Goal: Information Seeking & Learning: Learn about a topic

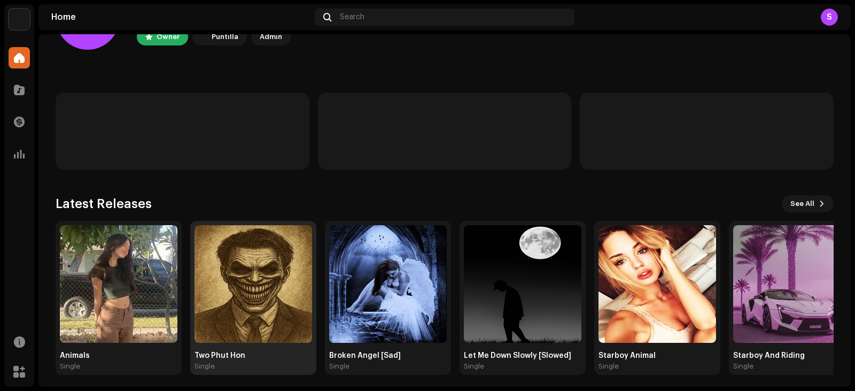
scroll to position [71, 0]
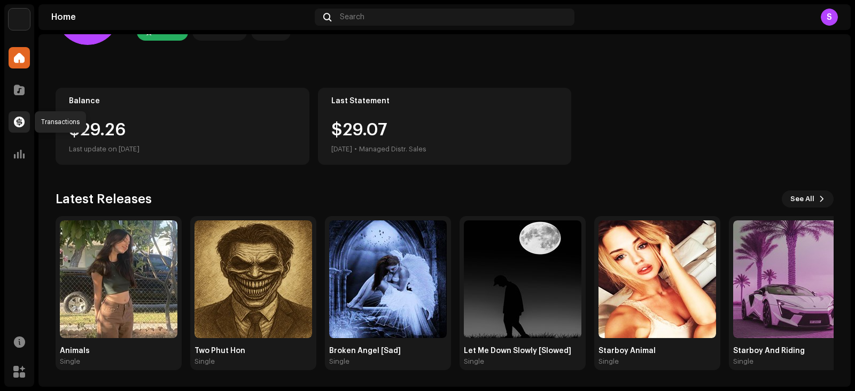
click at [24, 131] on div at bounding box center [19, 121] width 21 height 21
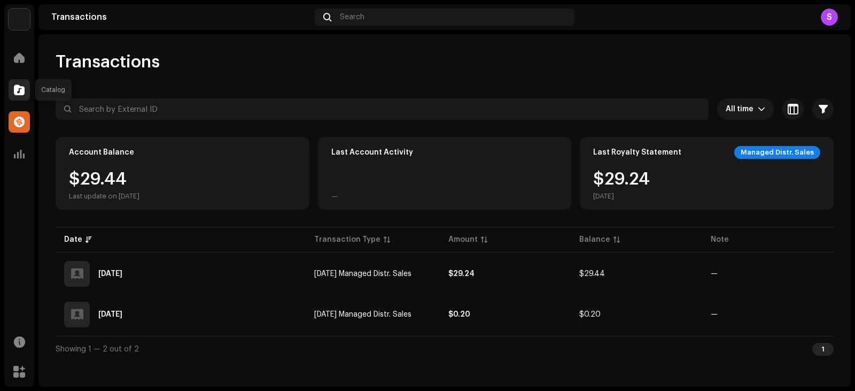
click at [14, 87] on span at bounding box center [19, 89] width 11 height 9
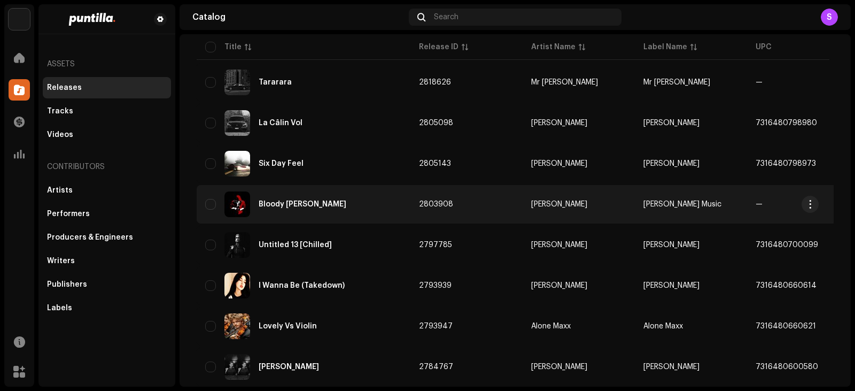
scroll to position [445, 0]
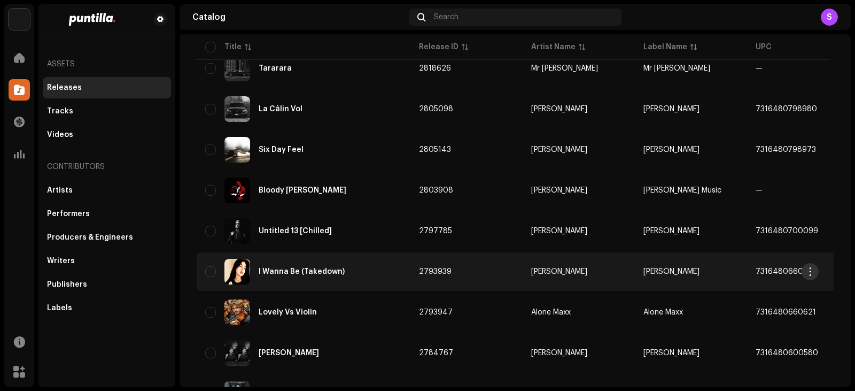
click at [809, 267] on span "button" at bounding box center [810, 271] width 8 height 9
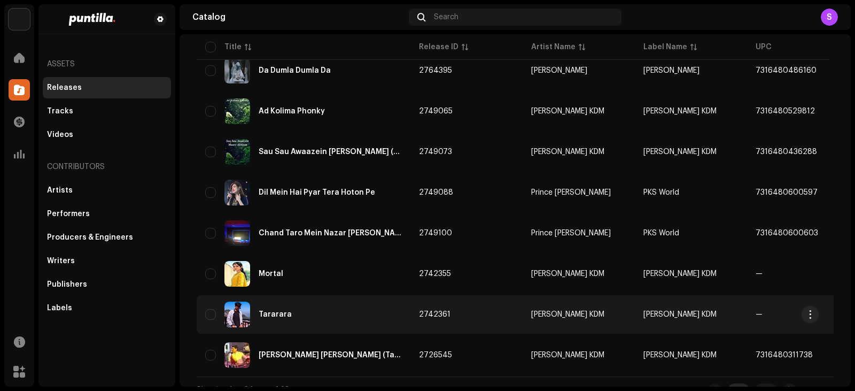
scroll to position [783, 0]
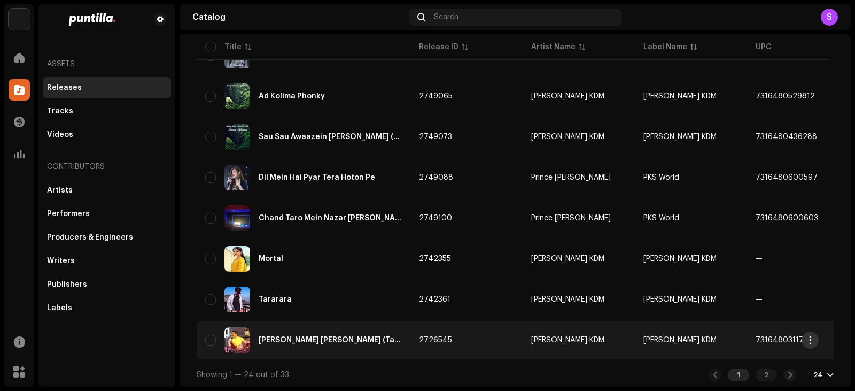
click at [810, 336] on span "button" at bounding box center [810, 340] width 8 height 9
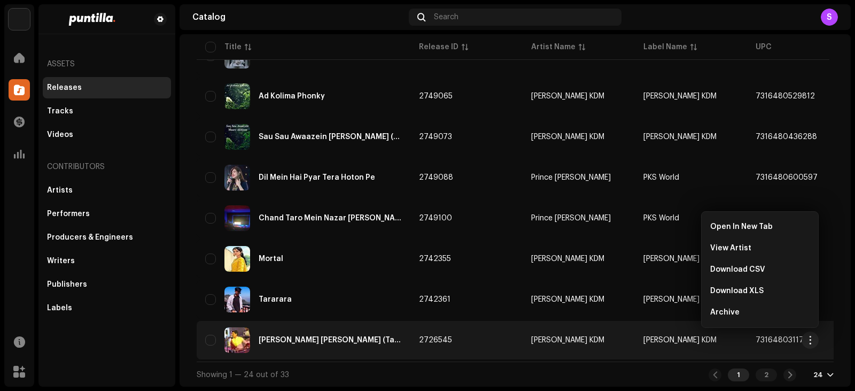
click at [366, 329] on div "[PERSON_NAME] [PERSON_NAME] (Takedown)" at bounding box center [303, 340] width 197 height 26
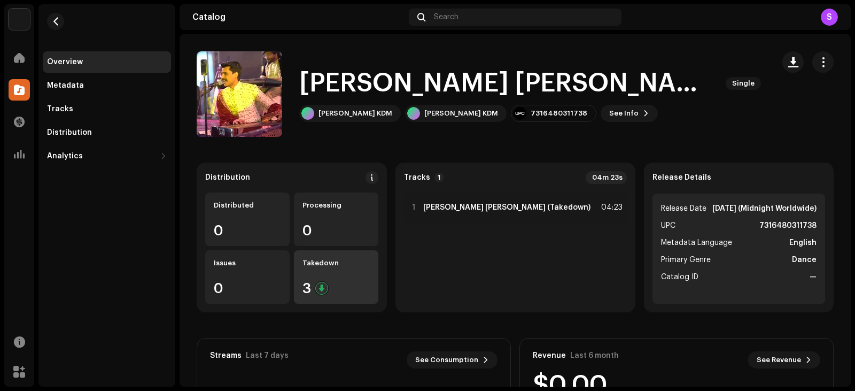
click at [342, 278] on div "Takedown 3" at bounding box center [336, 276] width 84 height 53
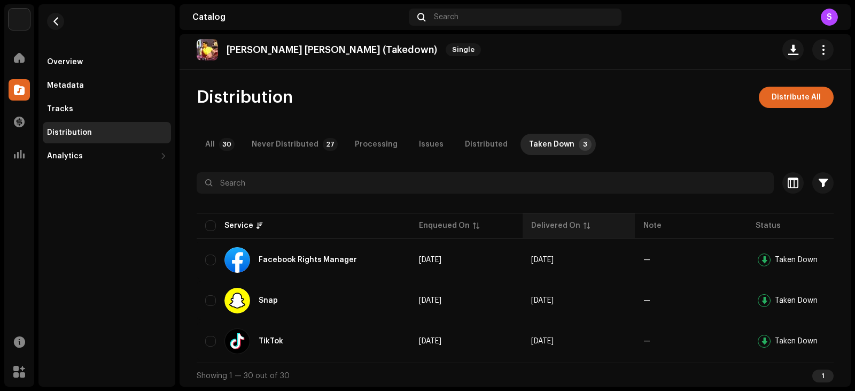
scroll to position [7, 0]
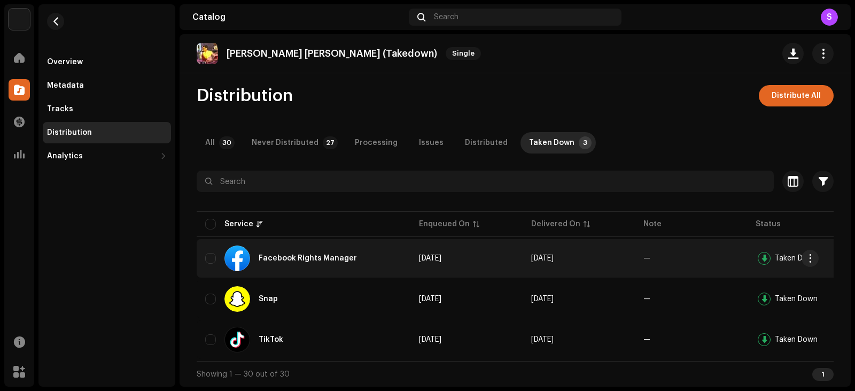
click at [779, 251] on div "Taken Down" at bounding box center [789, 258] width 68 height 17
click at [809, 258] on span "button" at bounding box center [810, 258] width 8 height 9
click at [52, 19] on span "button" at bounding box center [56, 21] width 8 height 9
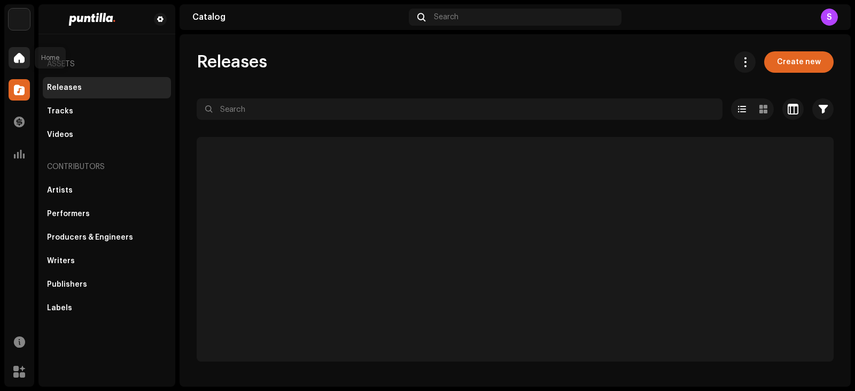
drag, startPoint x: 15, startPoint y: 66, endPoint x: 21, endPoint y: 53, distance: 13.4
click at [15, 65] on div at bounding box center [19, 57] width 21 height 21
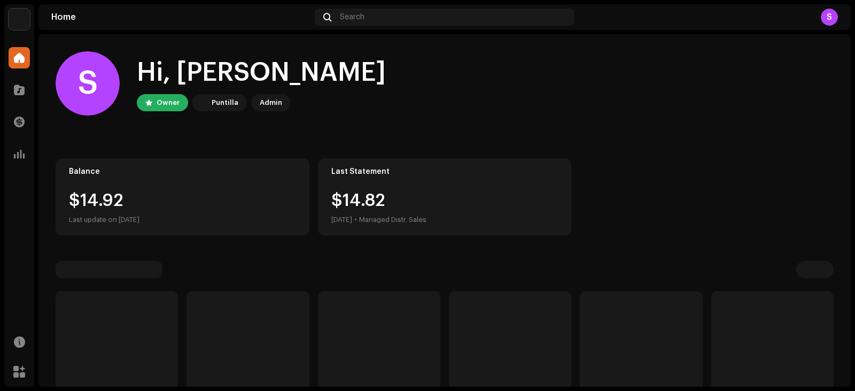
click at [21, 53] on span at bounding box center [19, 57] width 11 height 9
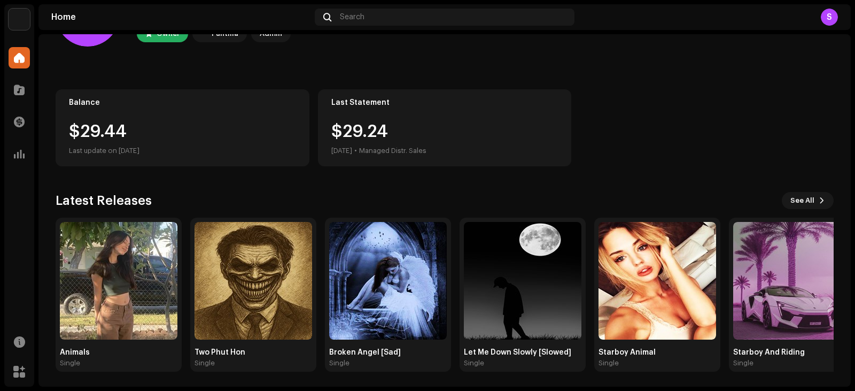
scroll to position [71, 0]
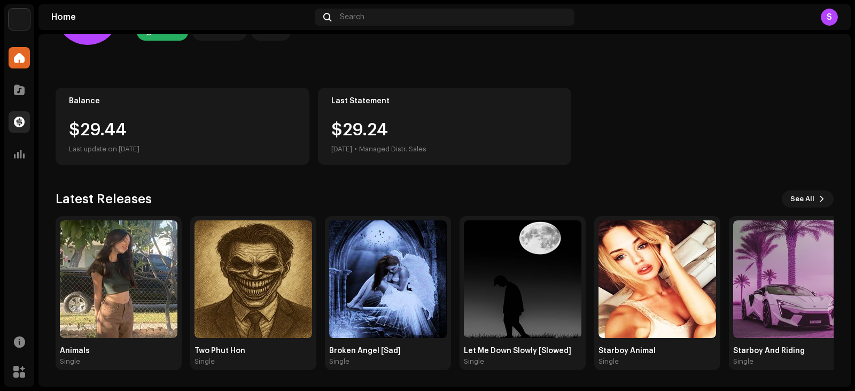
click at [15, 121] on span at bounding box center [19, 122] width 11 height 9
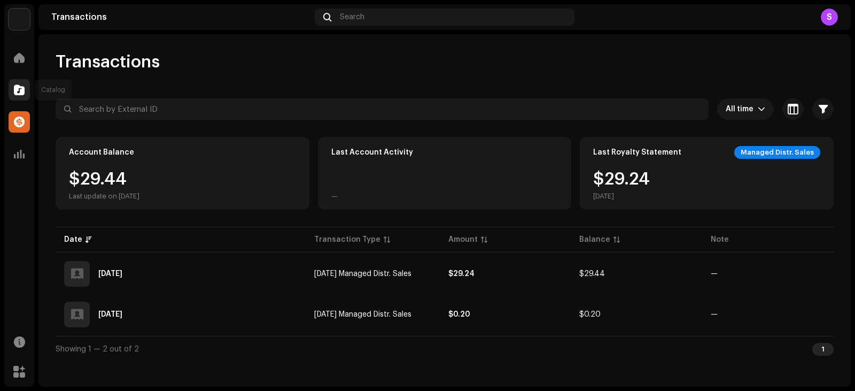
click at [21, 91] on span at bounding box center [19, 89] width 11 height 9
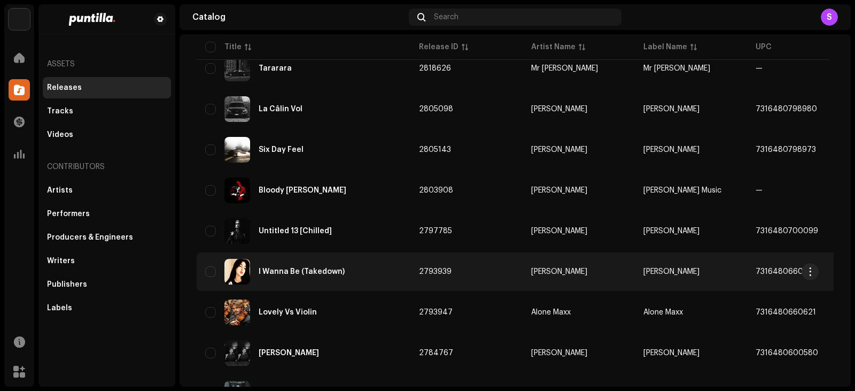
click at [305, 262] on div "I Wanna Be (Takedown)" at bounding box center [303, 272] width 197 height 26
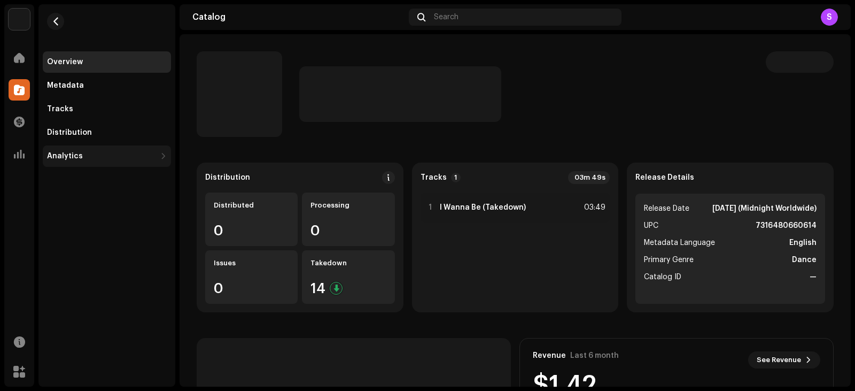
click at [91, 154] on div "Analytics" at bounding box center [101, 156] width 109 height 9
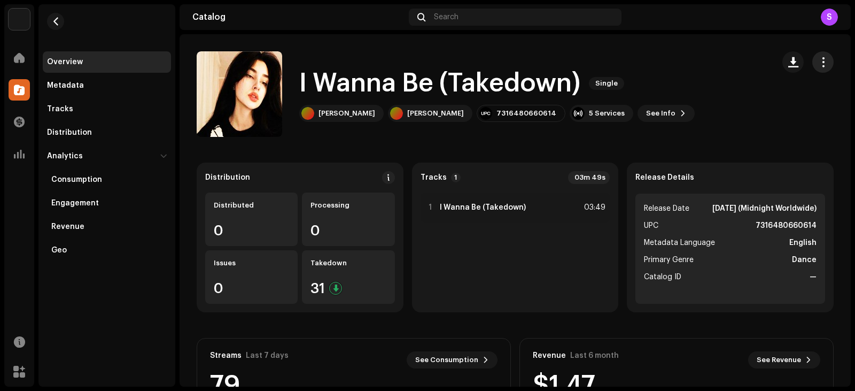
click at [826, 58] on button "button" at bounding box center [822, 61] width 21 height 21
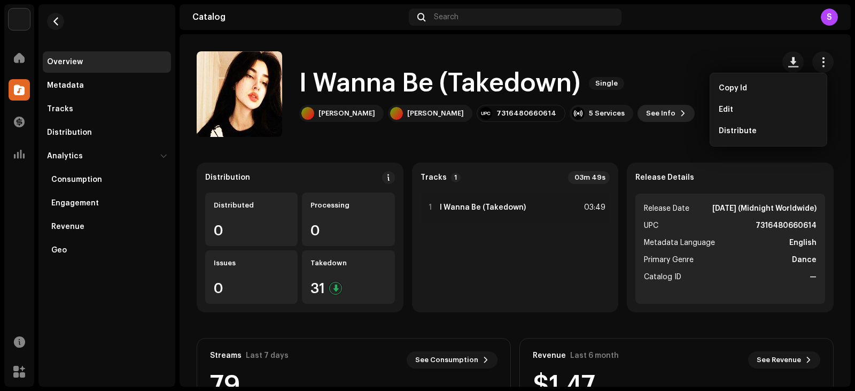
click at [646, 111] on span "See Info" at bounding box center [660, 113] width 29 height 21
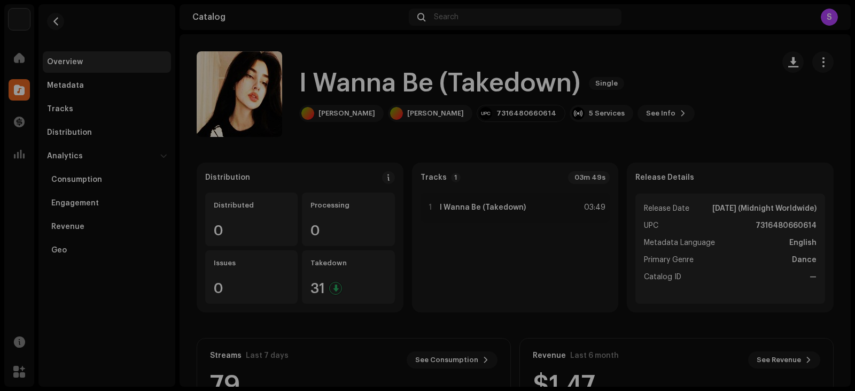
click at [695, 92] on div "I Wanna Be (Takedown) 2793939 Metadata Distribution Metadata Language English R…" at bounding box center [427, 195] width 855 height 391
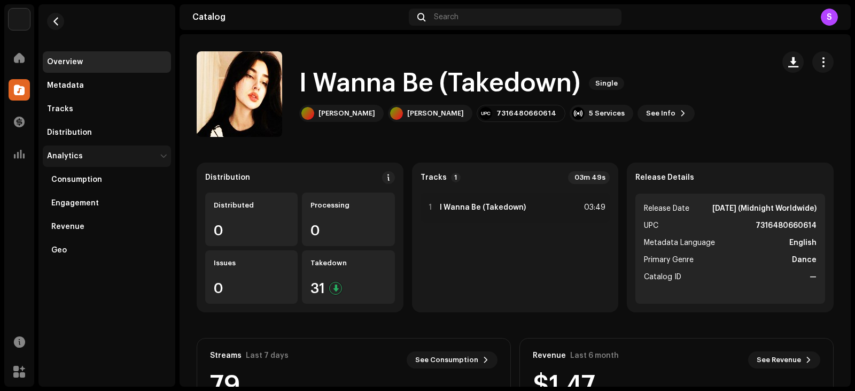
click at [88, 151] on div "Analytics" at bounding box center [107, 155] width 128 height 21
click at [88, 152] on div "Analytics" at bounding box center [101, 156] width 109 height 9
click at [90, 183] on div "Consumption" at bounding box center [107, 179] width 128 height 21
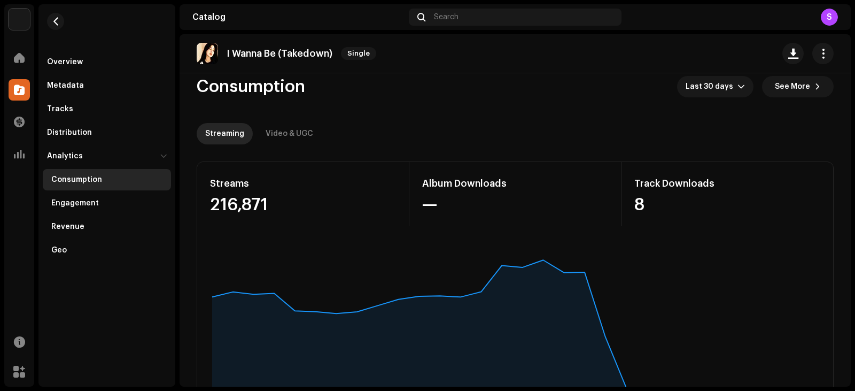
scroll to position [44, 0]
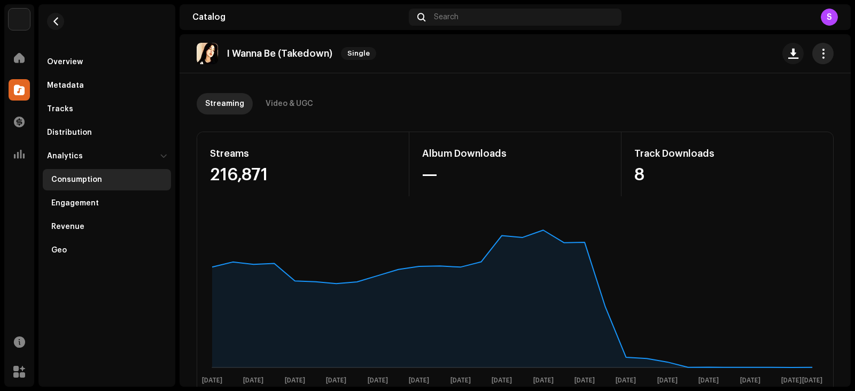
click at [812, 54] on button "button" at bounding box center [822, 53] width 21 height 21
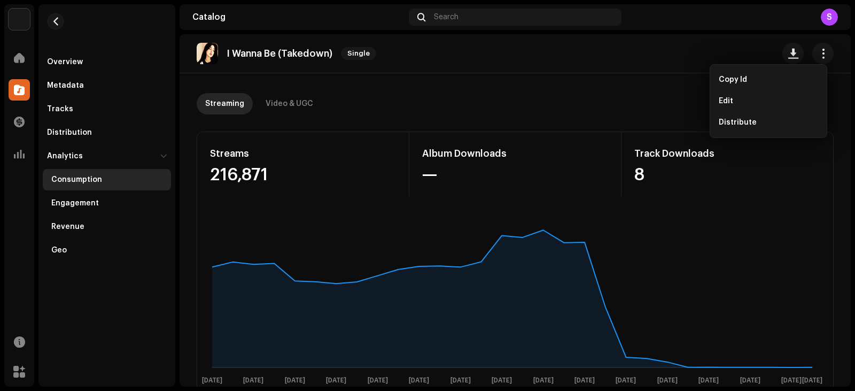
click at [267, 159] on div "Streams" at bounding box center [303, 153] width 186 height 17
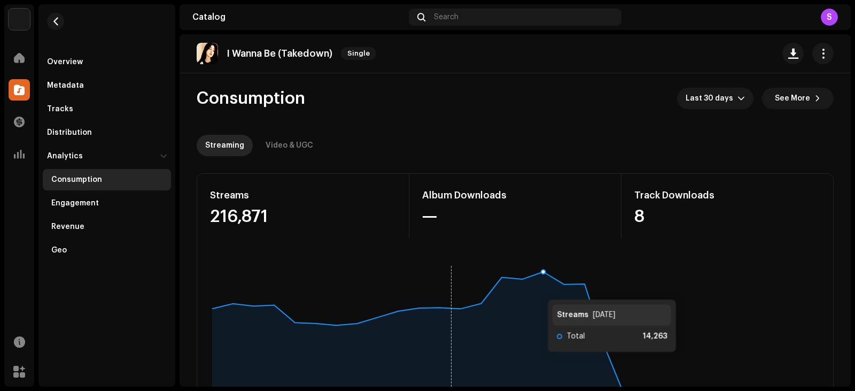
scroll to position [0, 0]
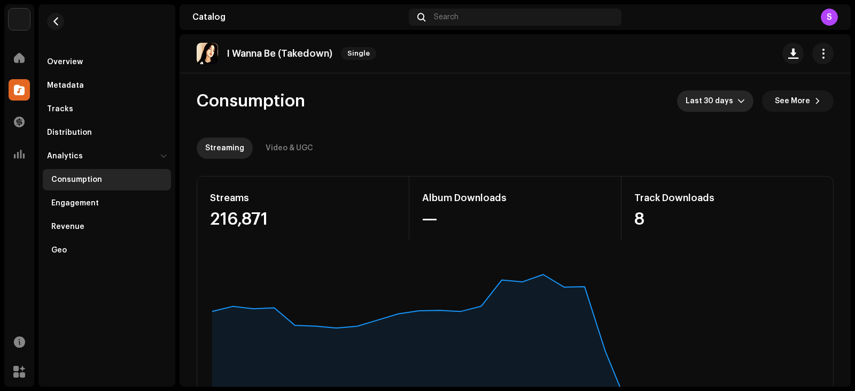
click at [716, 102] on span "Last 30 days" at bounding box center [711, 100] width 52 height 21
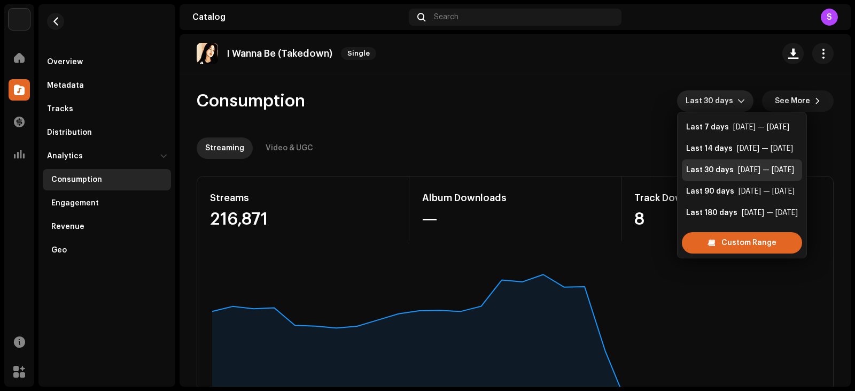
scroll to position [17, 0]
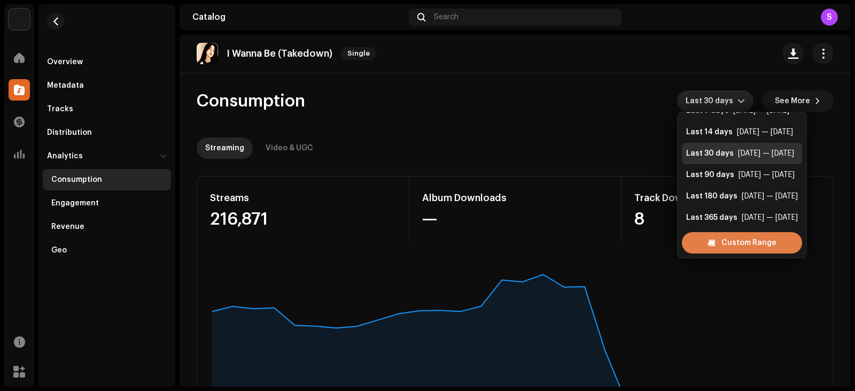
click at [752, 247] on span "Custom Range" at bounding box center [748, 242] width 55 height 21
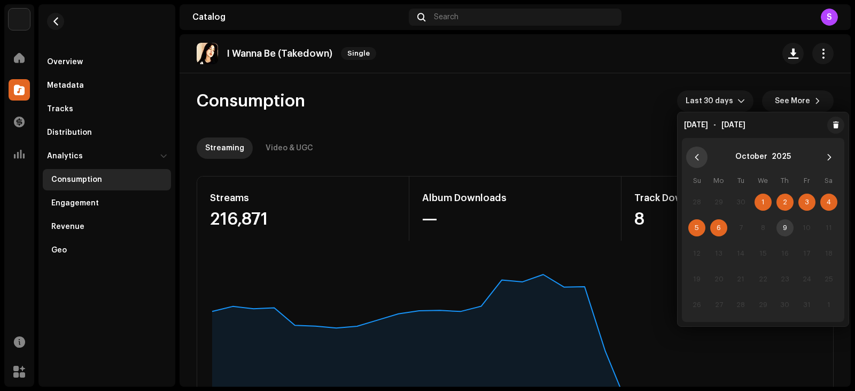
click at [697, 157] on icon "Previous Month" at bounding box center [696, 156] width 7 height 7
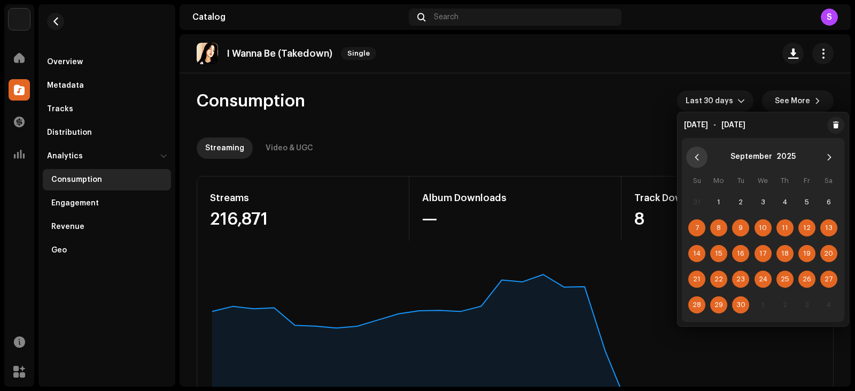
click at [698, 156] on icon "Previous Month" at bounding box center [696, 156] width 7 height 7
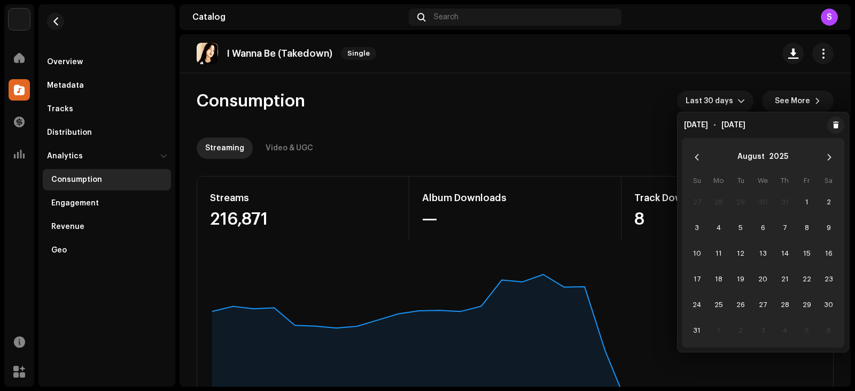
click at [698, 156] on icon "Previous Month" at bounding box center [696, 156] width 7 height 7
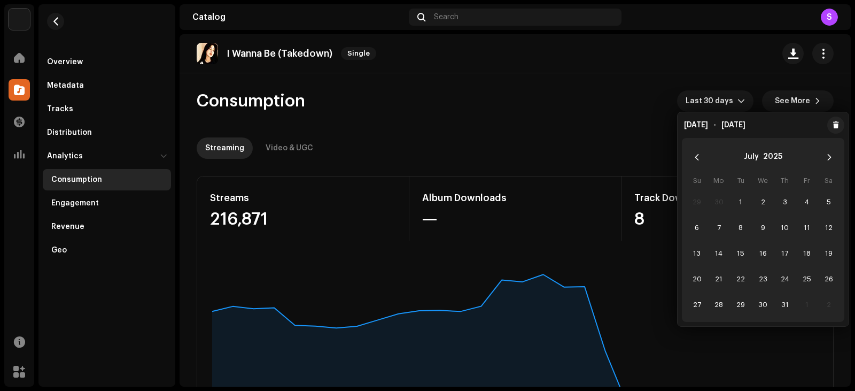
click at [698, 157] on icon "Previous Month" at bounding box center [696, 156] width 7 height 7
click at [691, 199] on span "1" at bounding box center [696, 201] width 17 height 17
click at [695, 151] on button "Previous Month" at bounding box center [696, 156] width 21 height 21
click at [820, 151] on button "Next Month" at bounding box center [829, 156] width 21 height 21
click at [826, 151] on button "Next Month" at bounding box center [829, 156] width 21 height 21
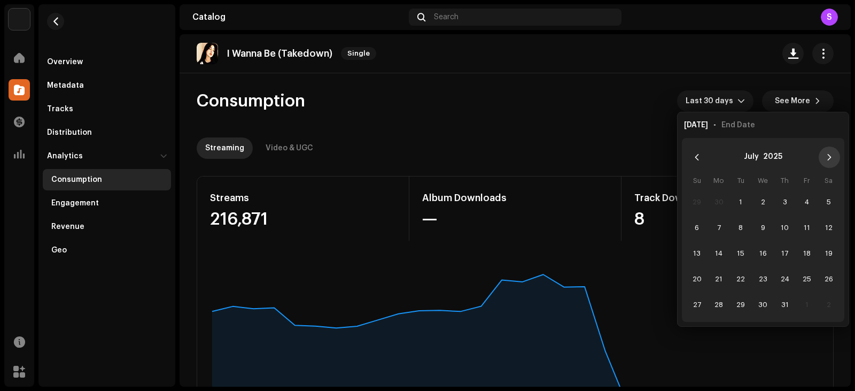
click at [825, 151] on button "Next Month" at bounding box center [829, 156] width 21 height 21
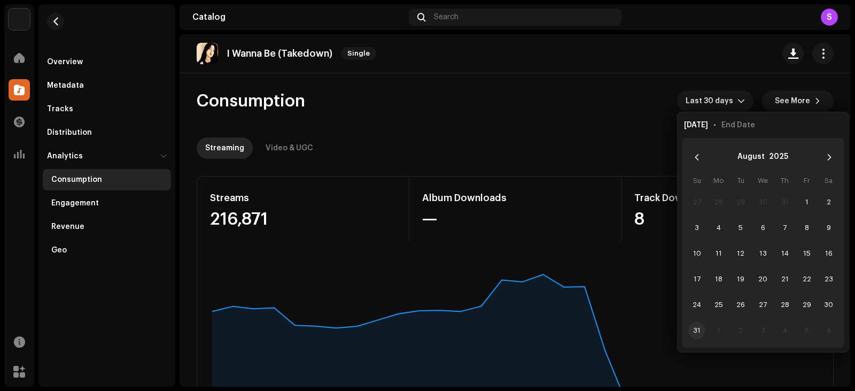
click at [696, 329] on span "31" at bounding box center [696, 330] width 17 height 17
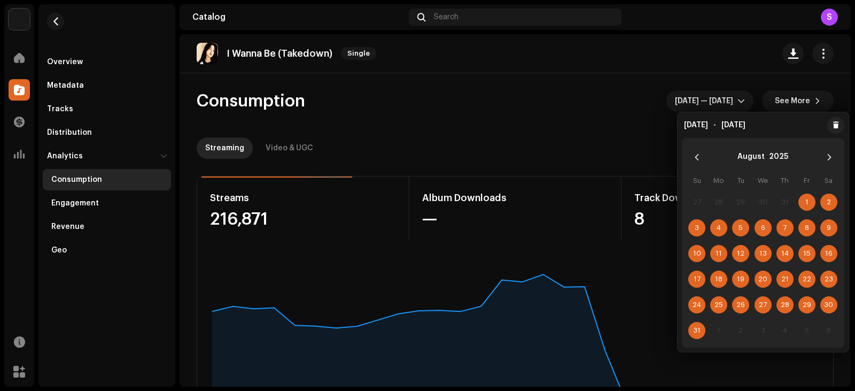
click at [593, 94] on div "Consumption [DATE] — [DATE] See More" at bounding box center [515, 100] width 637 height 21
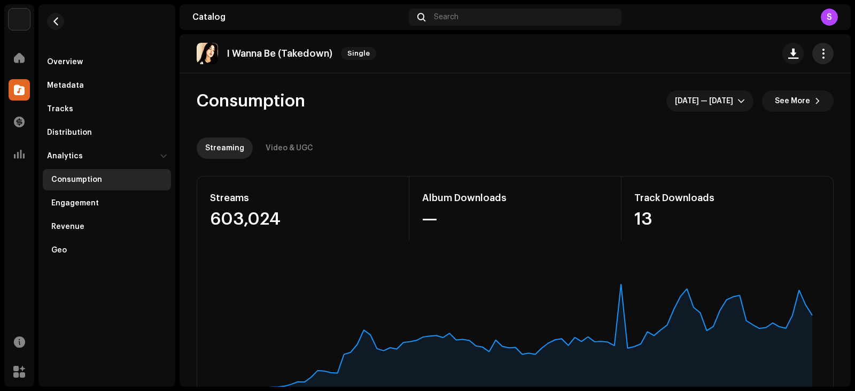
click at [818, 56] on span "button" at bounding box center [823, 53] width 10 height 9
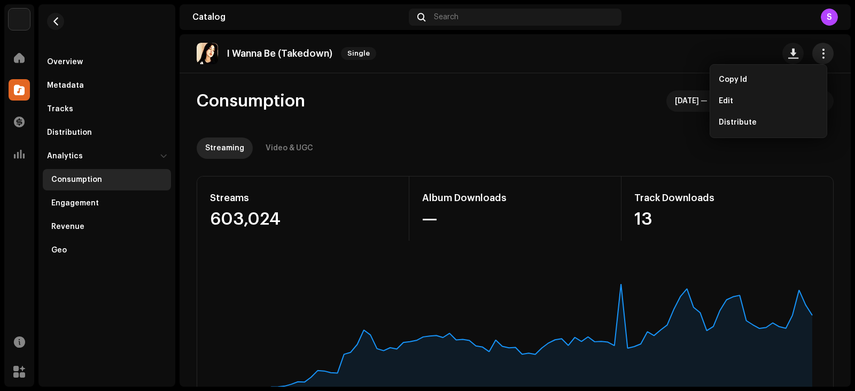
click at [820, 54] on span "button" at bounding box center [823, 53] width 10 height 9
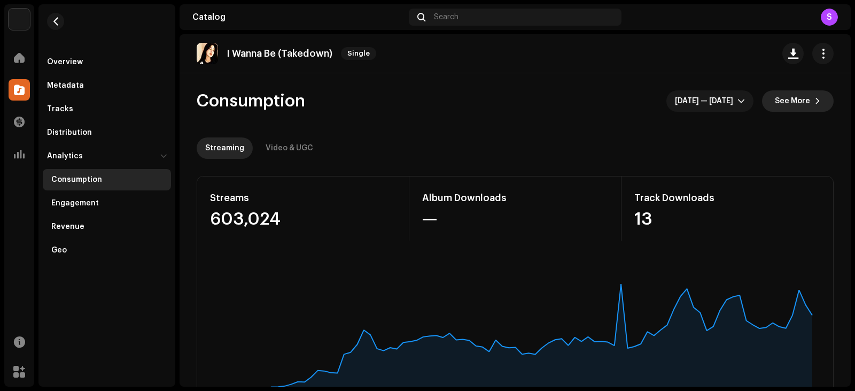
click at [811, 112] on re-o-consumption-dashboard-header "Consumption [DATE] — [DATE] See More Streaming Video & UGC" at bounding box center [515, 120] width 637 height 94
click at [814, 102] on span at bounding box center [817, 101] width 6 height 9
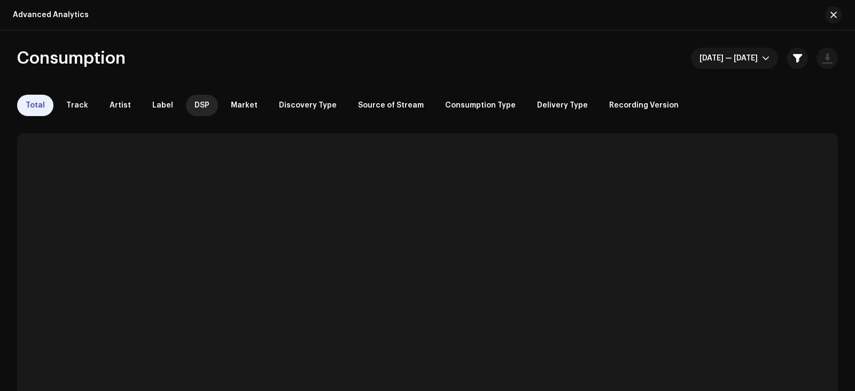
click at [194, 104] on span "DSP" at bounding box center [201, 105] width 15 height 9
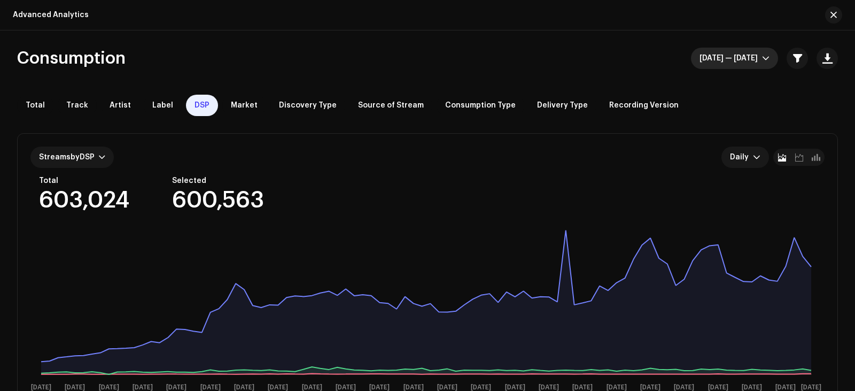
click at [754, 61] on span "[DATE] — [DATE]" at bounding box center [730, 58] width 63 height 21
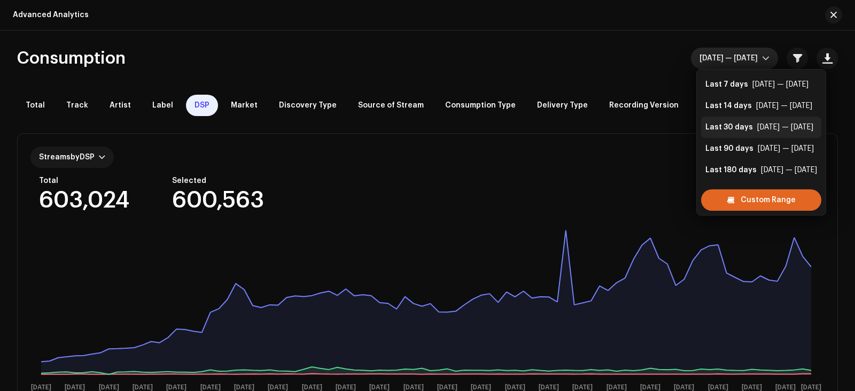
click at [775, 127] on div "[DATE] — [DATE]" at bounding box center [785, 127] width 56 height 11
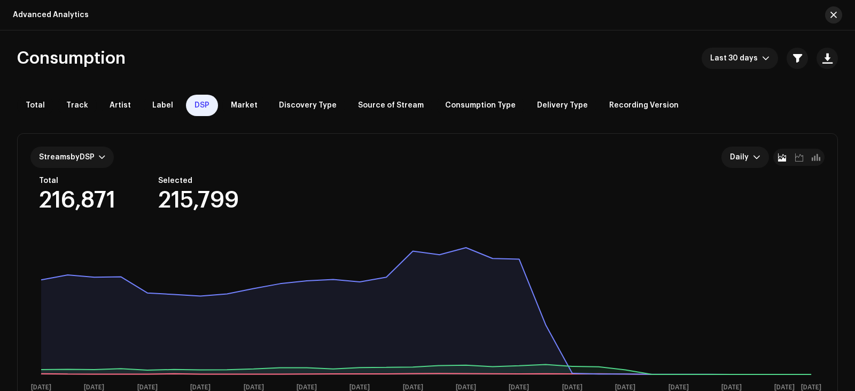
click at [830, 14] on span "button" at bounding box center [833, 15] width 6 height 9
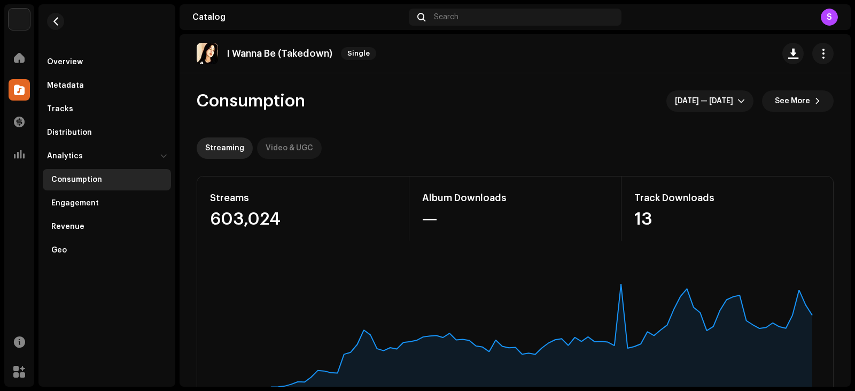
click at [297, 143] on div "Video & UGC" at bounding box center [290, 147] width 48 height 21
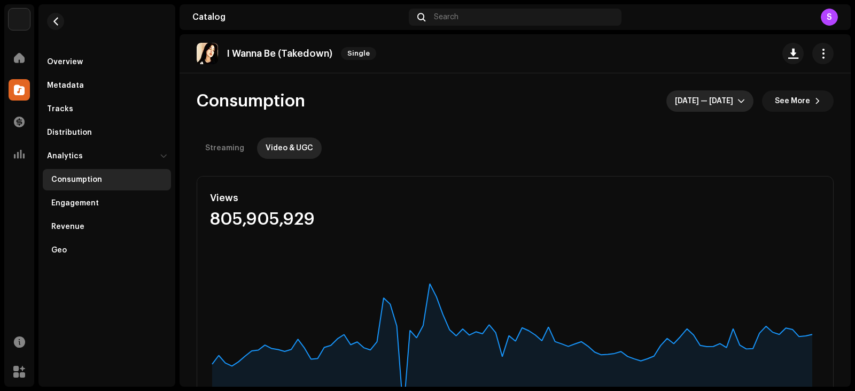
click at [728, 103] on span "[DATE] — [DATE]" at bounding box center [706, 100] width 63 height 21
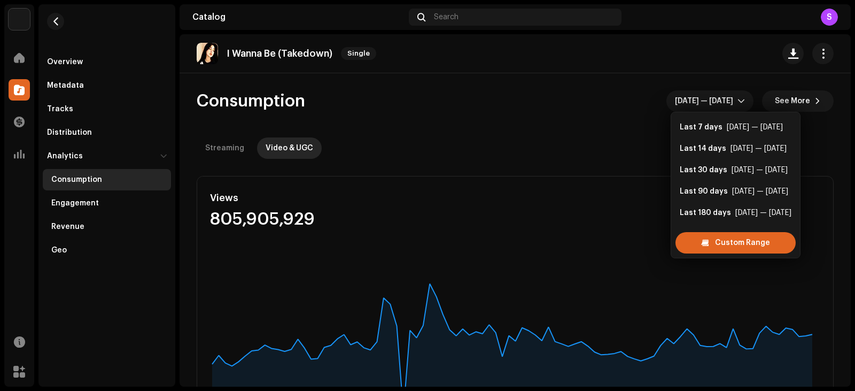
click at [508, 102] on div "Consumption [DATE] — [DATE] See More" at bounding box center [515, 100] width 637 height 21
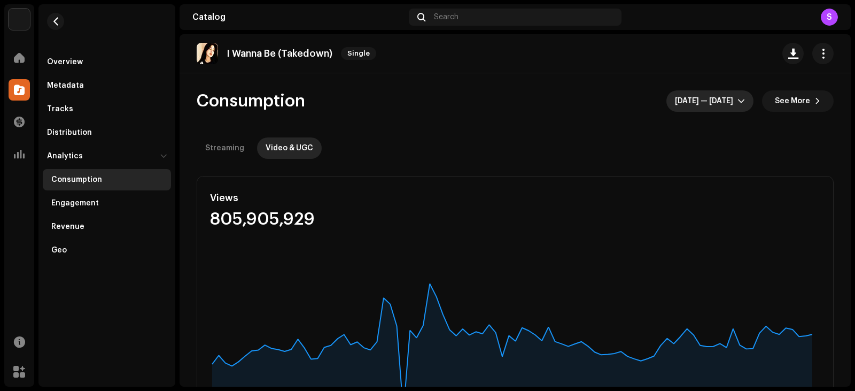
click at [695, 102] on span "[DATE] — [DATE]" at bounding box center [706, 100] width 63 height 21
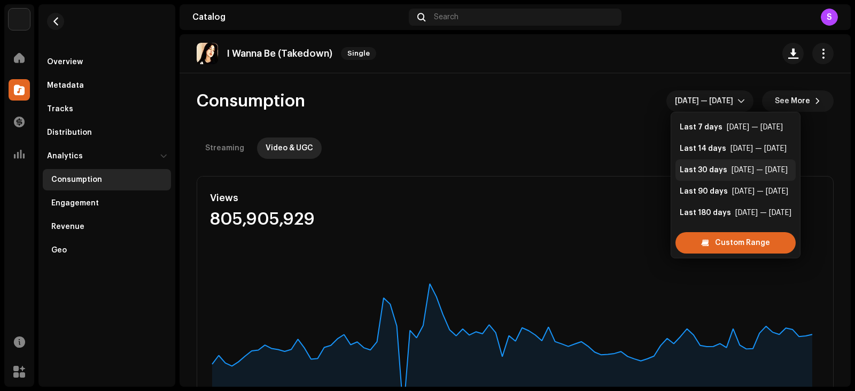
click at [746, 163] on li "Last 30 days [DATE] — [DATE]" at bounding box center [735, 169] width 120 height 21
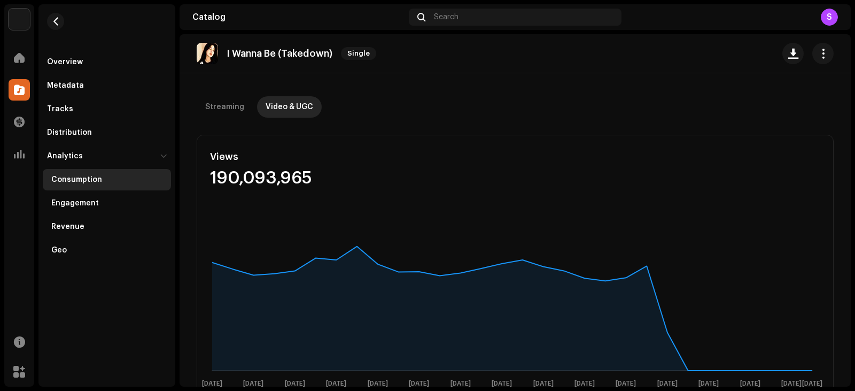
scroll to position [44, 0]
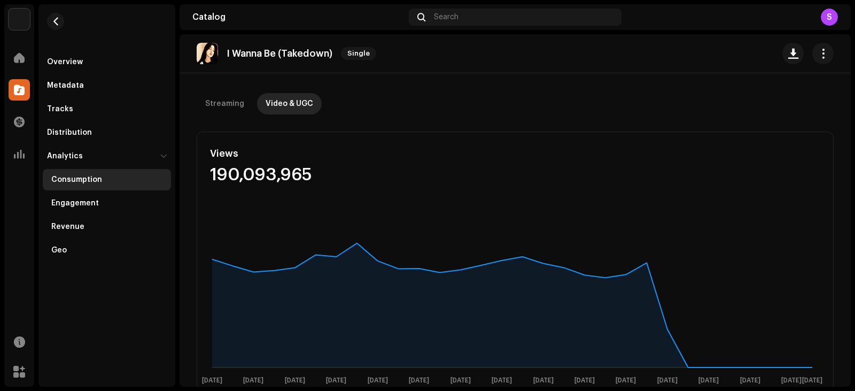
click at [224, 170] on div "190,093,965" at bounding box center [303, 174] width 186 height 17
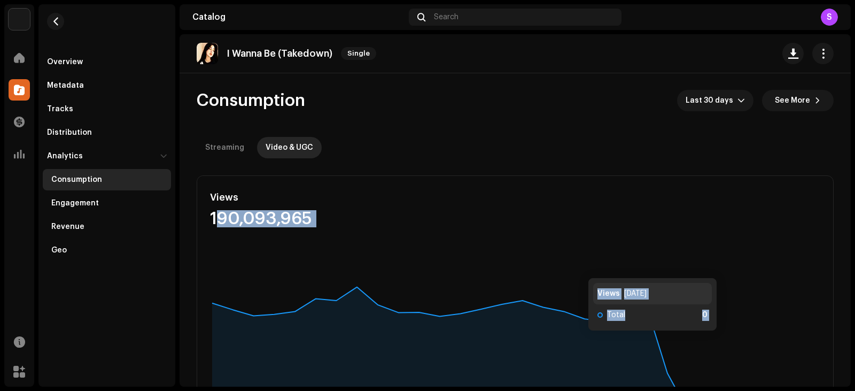
scroll to position [0, 0]
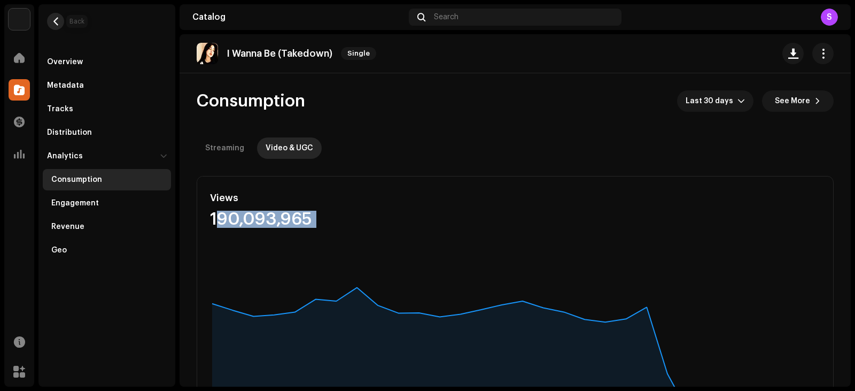
click at [55, 24] on span "button" at bounding box center [56, 21] width 8 height 9
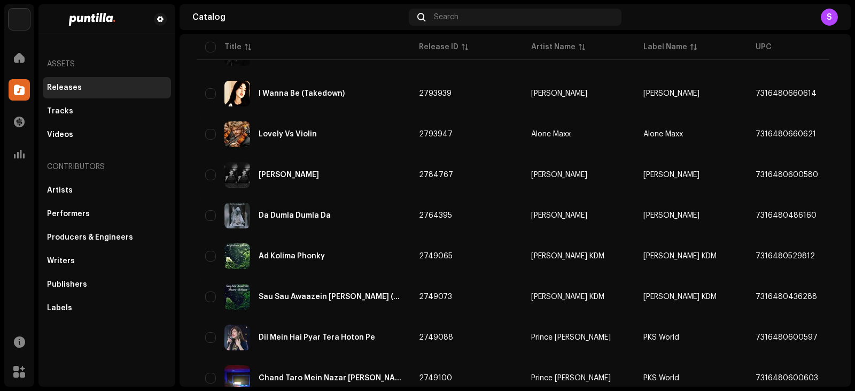
scroll to position [783, 0]
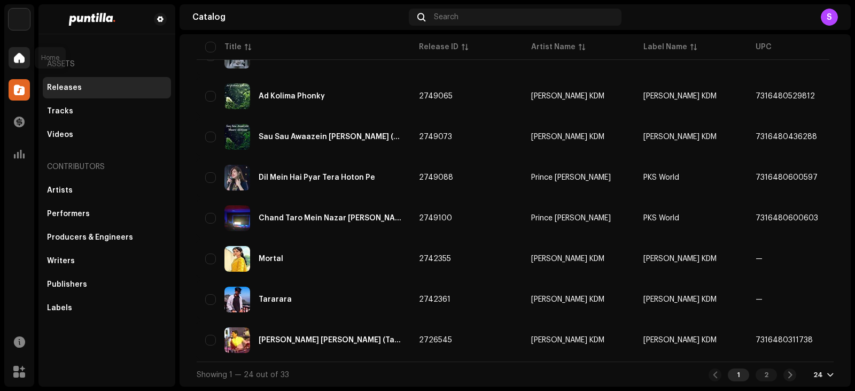
click at [19, 47] on div at bounding box center [19, 57] width 21 height 21
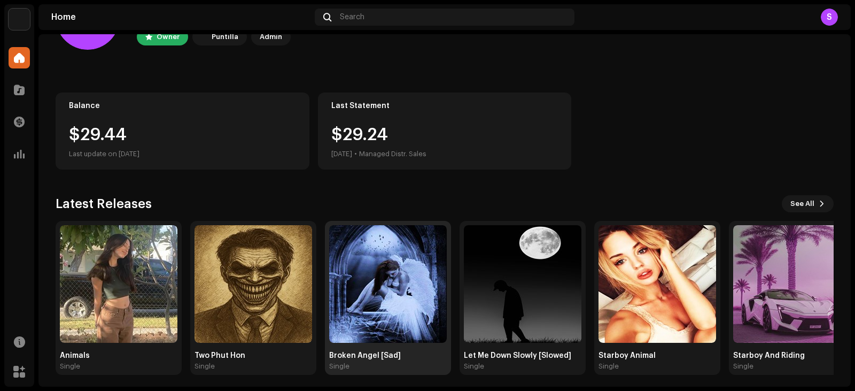
scroll to position [71, 0]
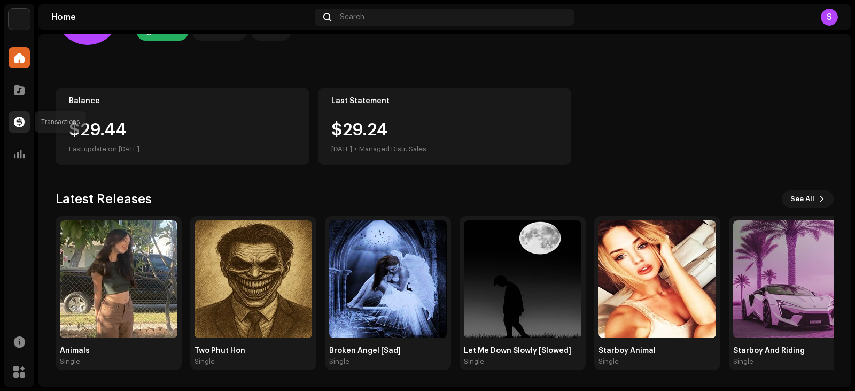
click at [20, 118] on span at bounding box center [19, 122] width 11 height 9
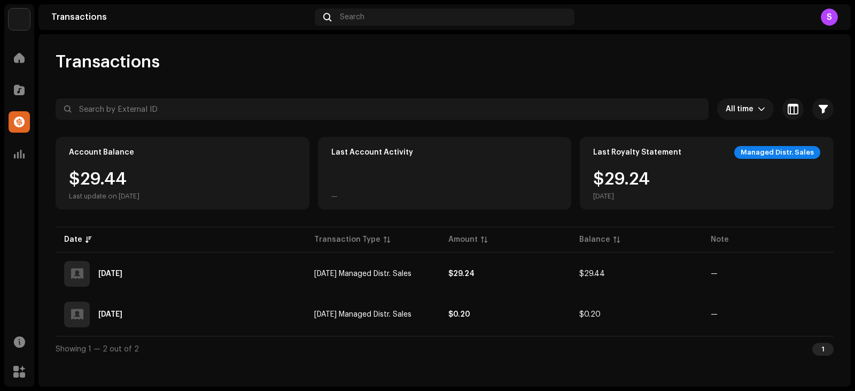
click at [823, 2] on div "Setup Music Home Catalog Transactions Analytics Resources Marketplace Transacti…" at bounding box center [427, 195] width 855 height 391
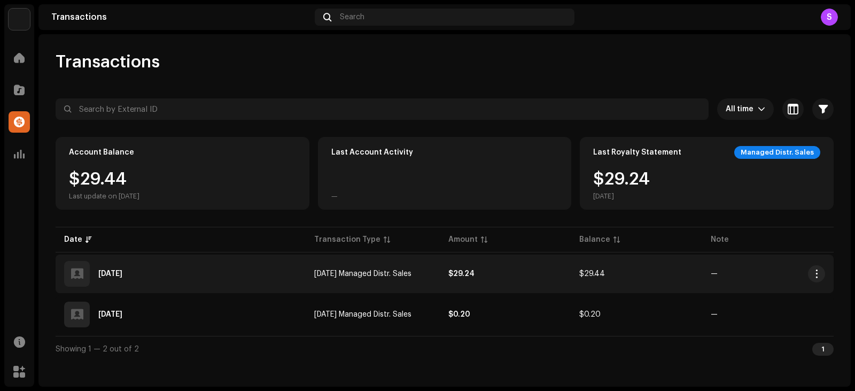
click at [110, 271] on div "[DATE]" at bounding box center [110, 273] width 24 height 7
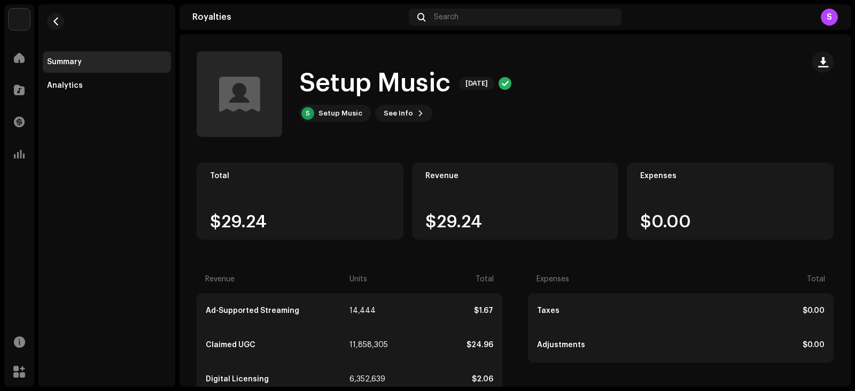
click at [443, 260] on div "Total $29.24 Revenue $29.24 Expenses $0.00 Revenue Units Total Ad-Supported Str…" at bounding box center [515, 370] width 637 height 416
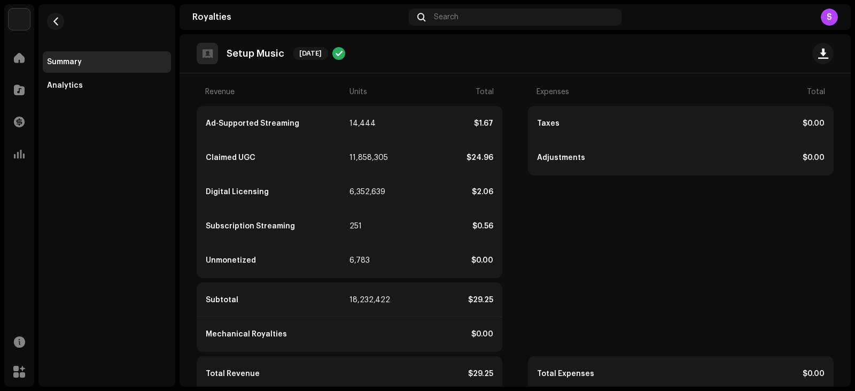
scroll to position [207, 0]
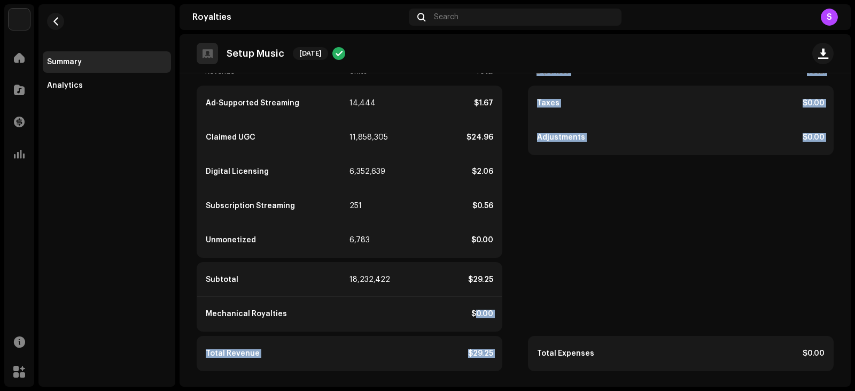
drag, startPoint x: 458, startPoint y: 309, endPoint x: 520, endPoint y: 306, distance: 62.1
click at [521, 307] on div "Revenue Units Total Ad-Supported Streaming 14,444 $1.67 Claimed UGC 11,858,305 …" at bounding box center [515, 214] width 637 height 313
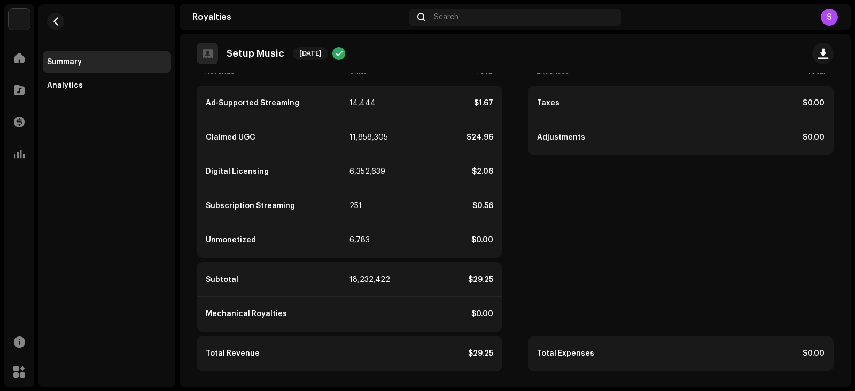
click at [651, 302] on div "Taxes $0.00 Adjustments $0.00 Total Expenses $0.00" at bounding box center [681, 227] width 306 height 285
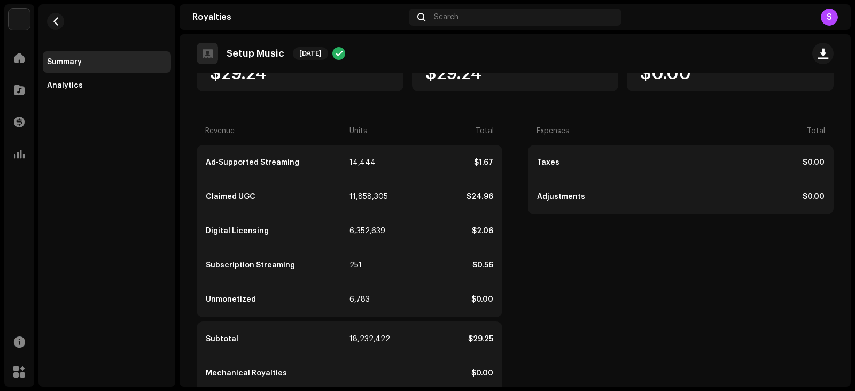
scroll to position [0, 0]
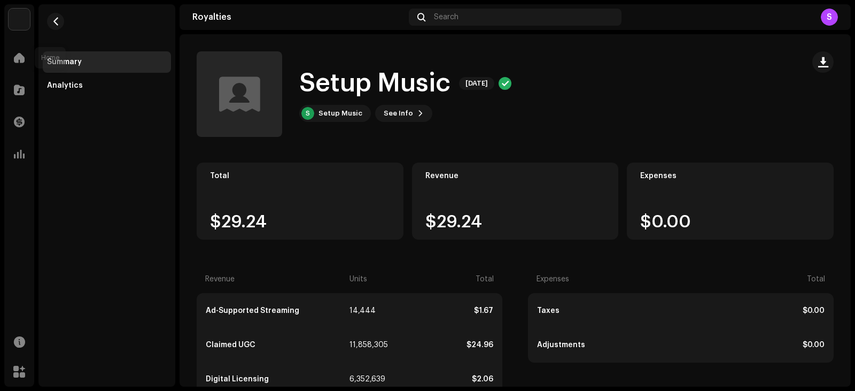
click at [15, 37] on div "Setup Music Home Catalog Transactions Analytics Resources Marketplace" at bounding box center [19, 195] width 30 height 382
click at [17, 56] on span at bounding box center [19, 57] width 11 height 9
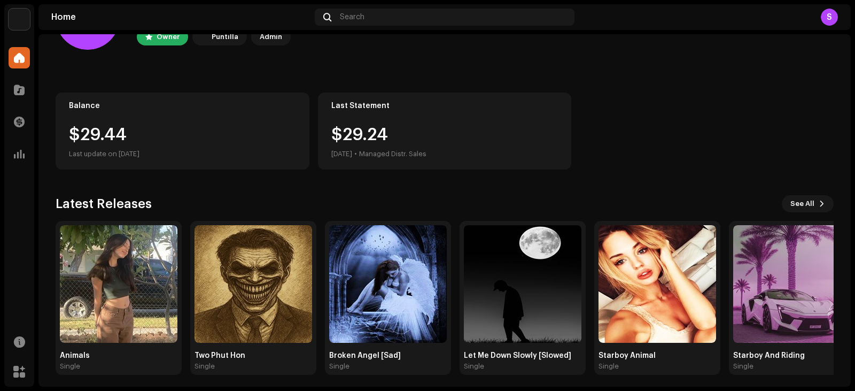
scroll to position [71, 0]
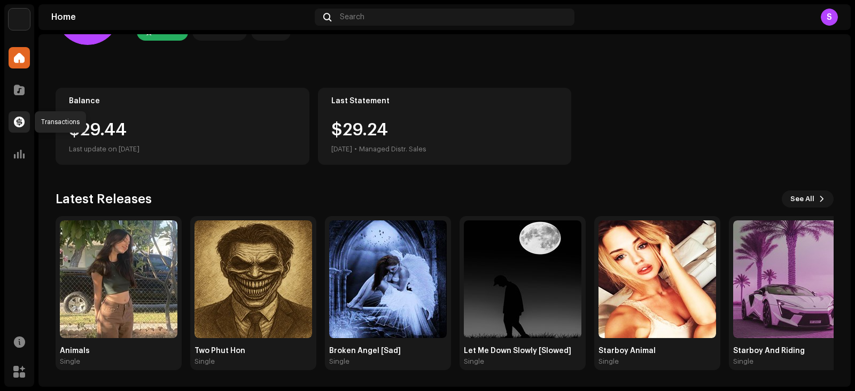
click at [18, 120] on span at bounding box center [19, 122] width 11 height 9
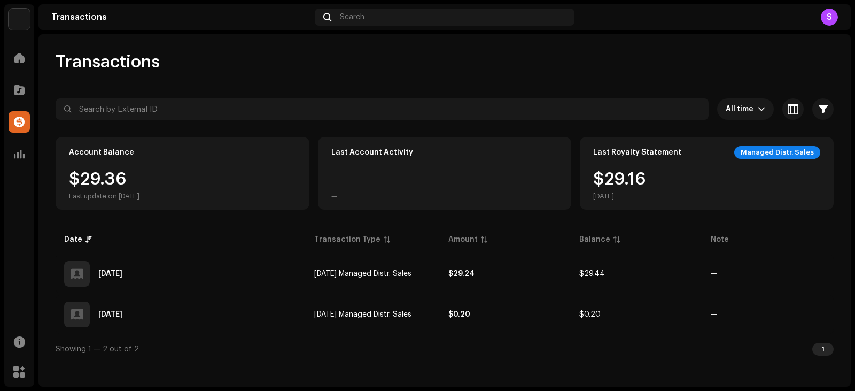
click at [5, 90] on div "Catalog" at bounding box center [19, 90] width 30 height 30
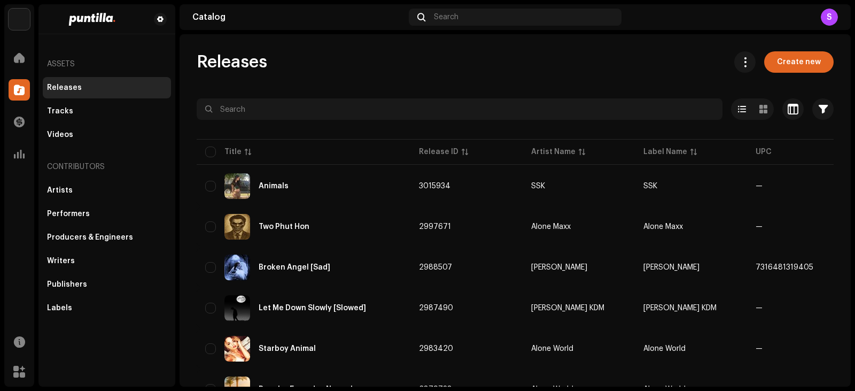
click at [27, 46] on div "Home" at bounding box center [19, 58] width 30 height 30
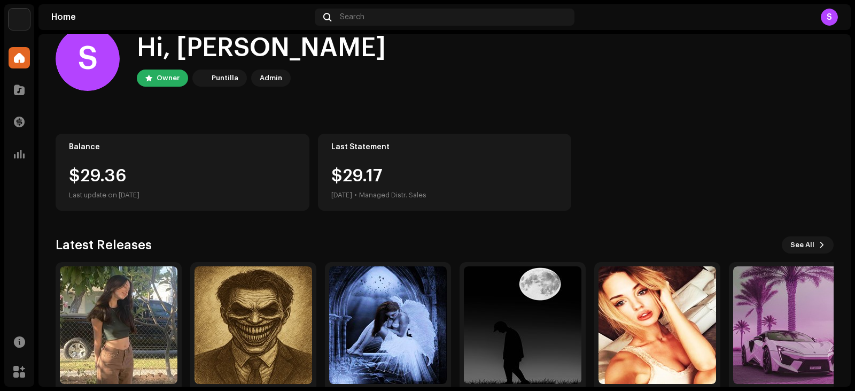
scroll to position [71, 0]
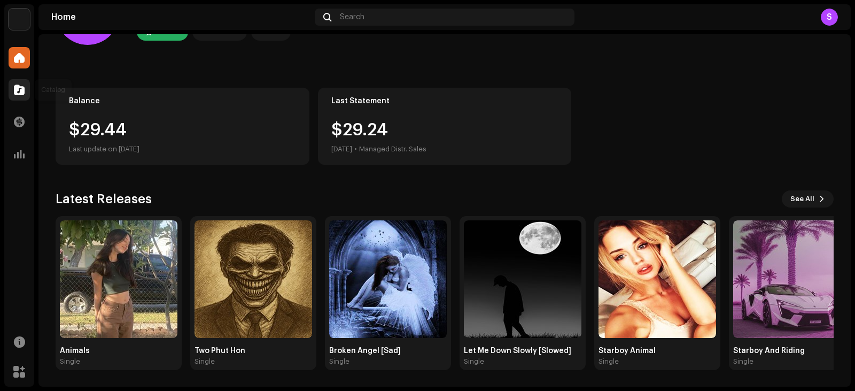
click at [25, 93] on div at bounding box center [19, 89] width 21 height 21
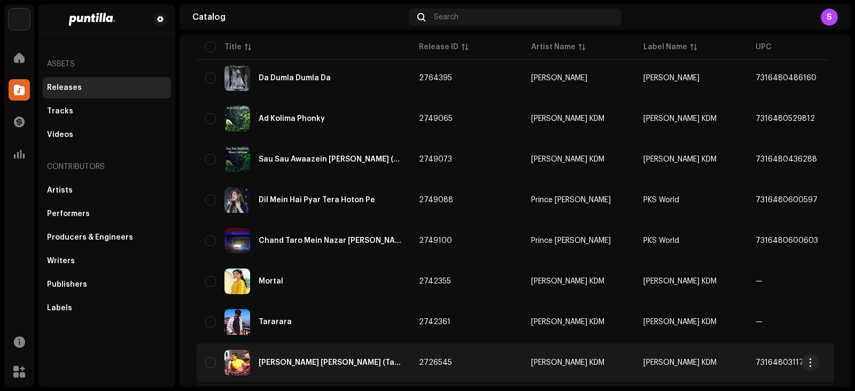
scroll to position [783, 0]
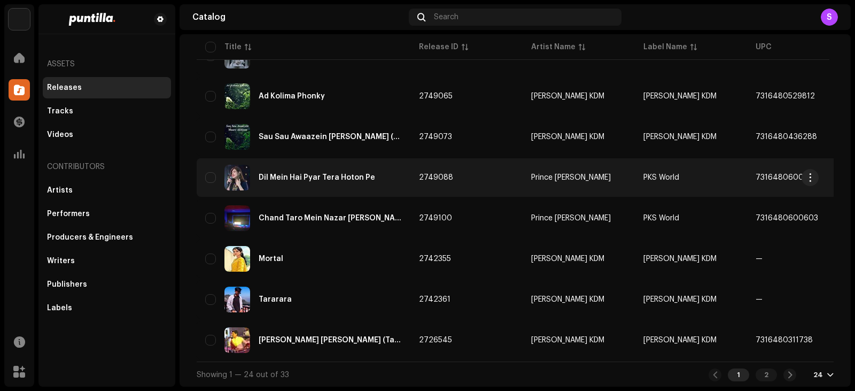
click at [315, 167] on div "Dil Mein Hai Pyar Tera Hoton Pe" at bounding box center [303, 178] width 197 height 26
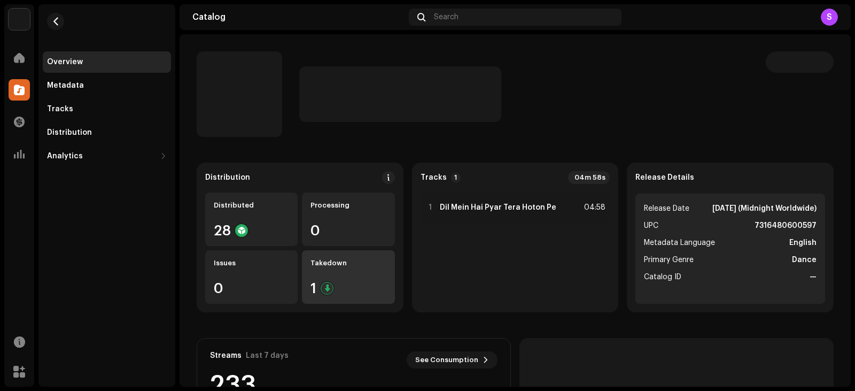
click at [342, 275] on div "Takedown 1" at bounding box center [348, 276] width 92 height 53
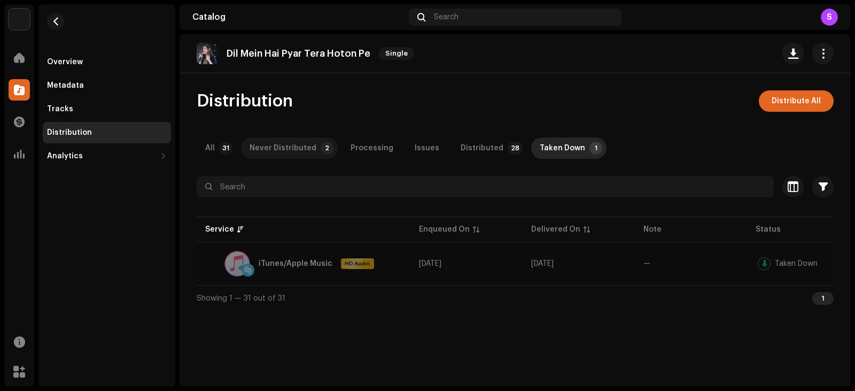
click at [286, 146] on div "Never Distributed" at bounding box center [283, 147] width 67 height 21
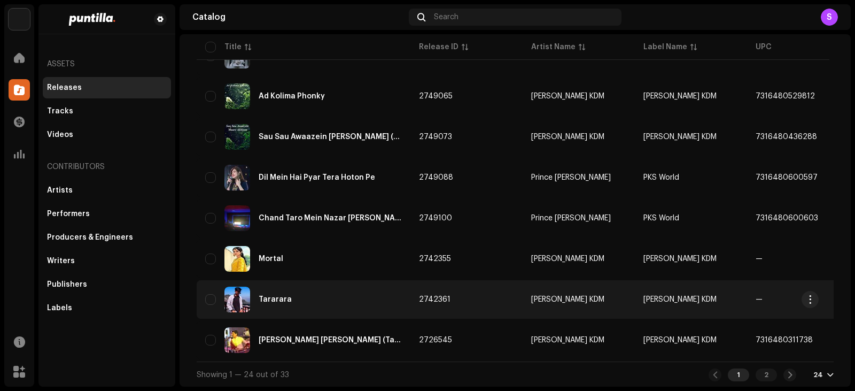
scroll to position [783, 0]
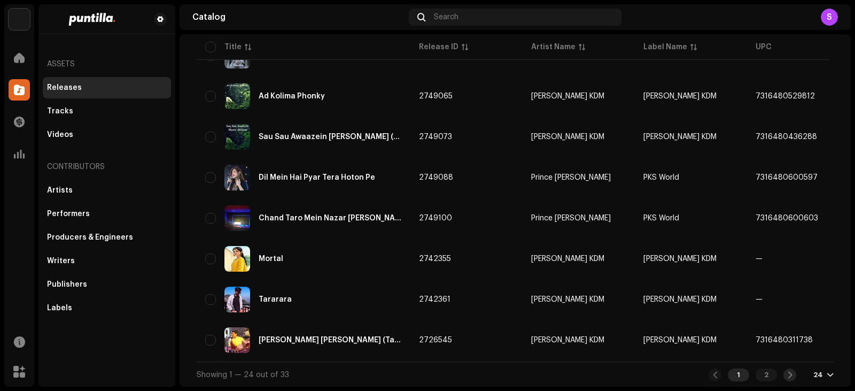
click at [786, 375] on span at bounding box center [789, 374] width 7 height 9
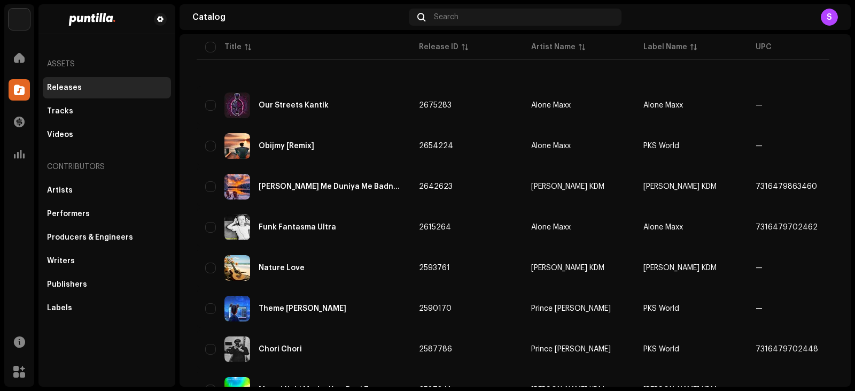
scroll to position [43, 0]
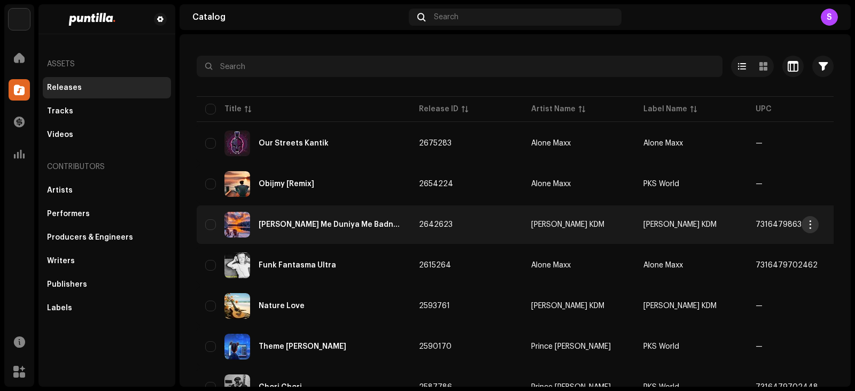
click at [809, 231] on button "button" at bounding box center [809, 224] width 17 height 17
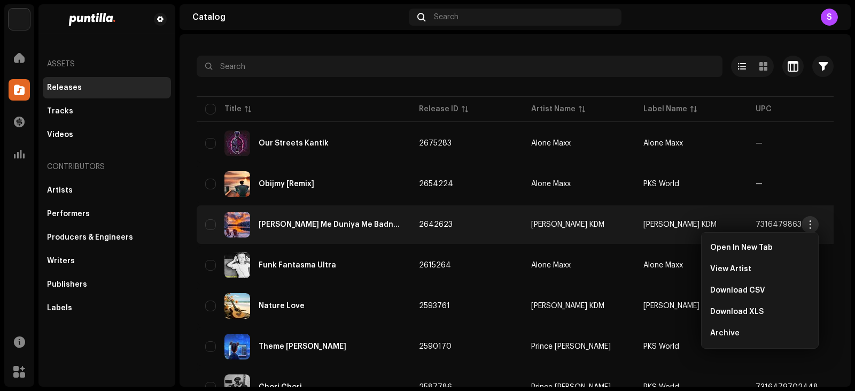
click at [809, 227] on span "button" at bounding box center [810, 224] width 8 height 9
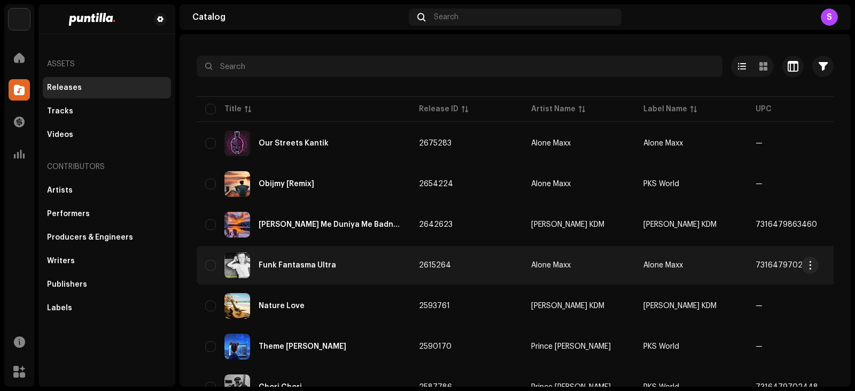
click at [324, 266] on div "Funk Fantasma Ultra" at bounding box center [297, 264] width 77 height 7
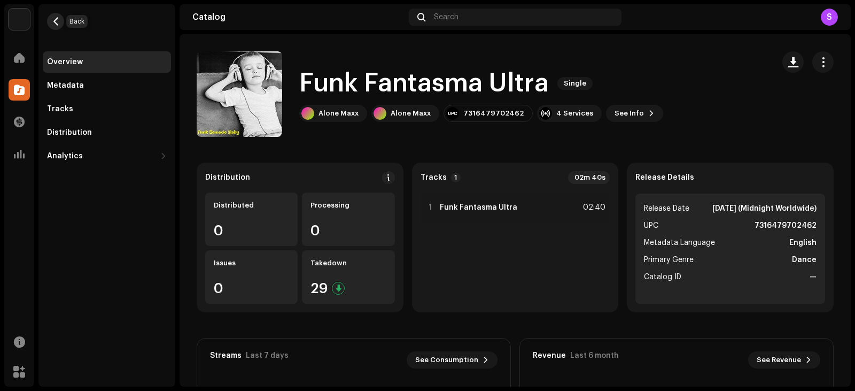
click at [55, 22] on span "button" at bounding box center [56, 21] width 8 height 9
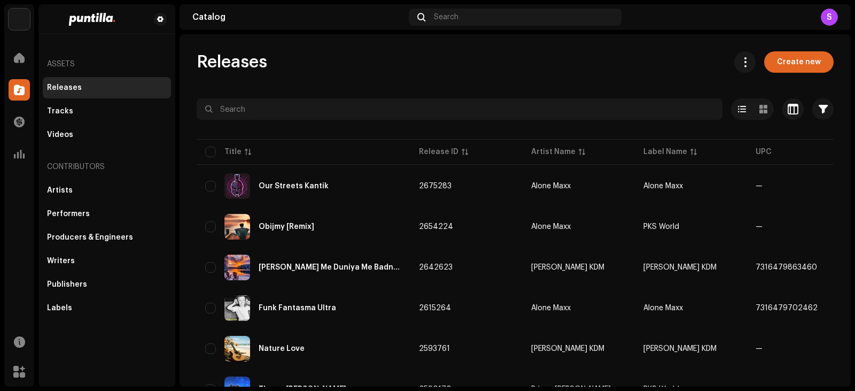
scroll to position [174, 0]
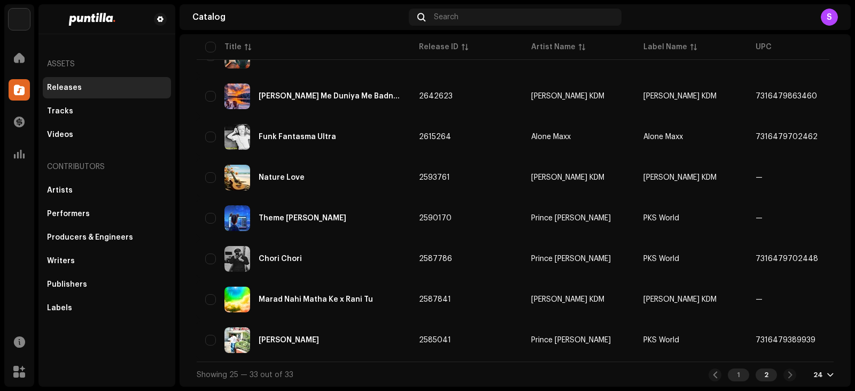
click at [734, 381] on div "1" at bounding box center [738, 374] width 21 height 13
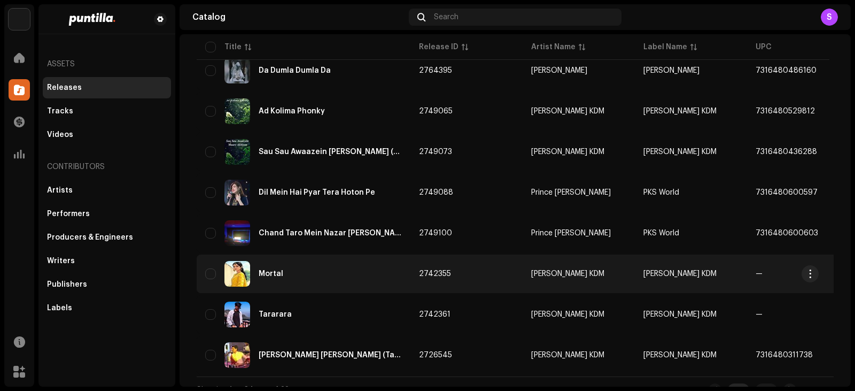
scroll to position [783, 0]
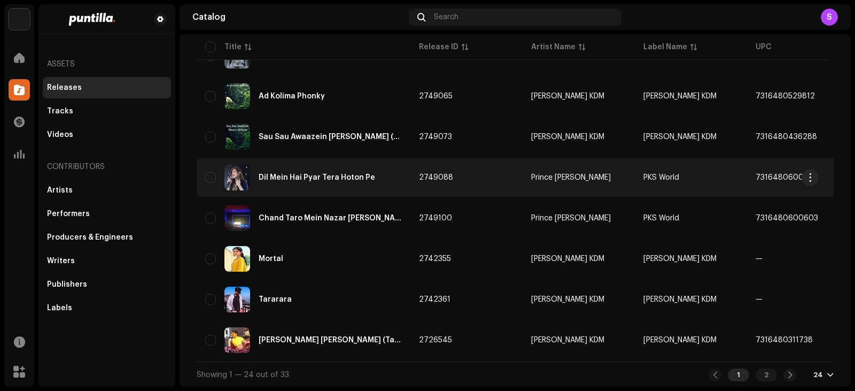
click at [323, 177] on div "Dil Mein Hai Pyar Tera Hoton Pe" at bounding box center [303, 178] width 197 height 26
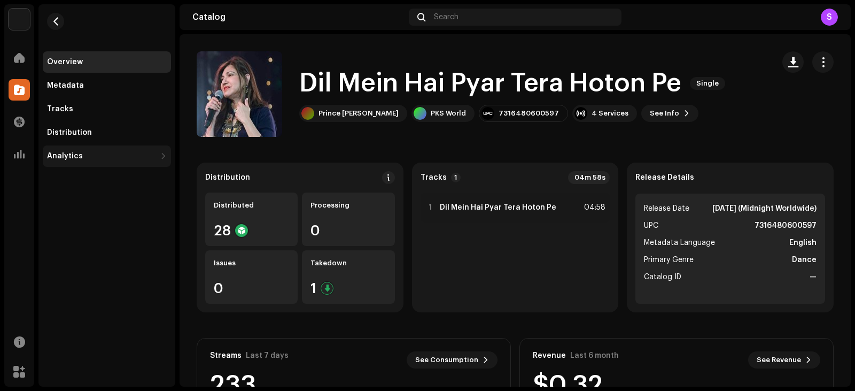
click at [82, 156] on div "Analytics" at bounding box center [101, 156] width 109 height 9
click at [75, 175] on div "Consumption" at bounding box center [76, 179] width 51 height 9
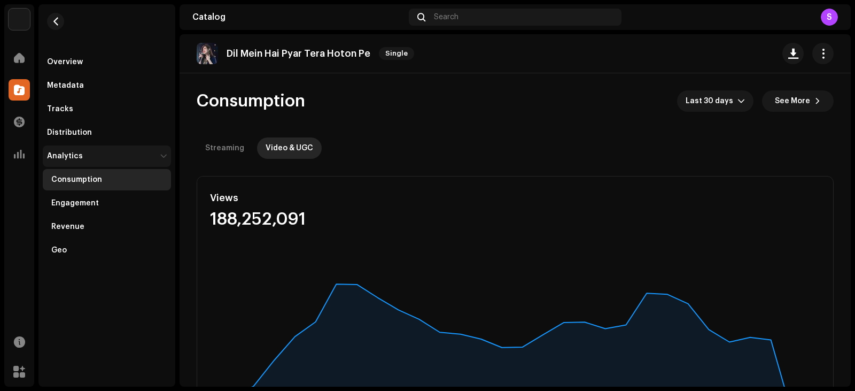
click at [91, 155] on div "Analytics" at bounding box center [101, 156] width 109 height 9
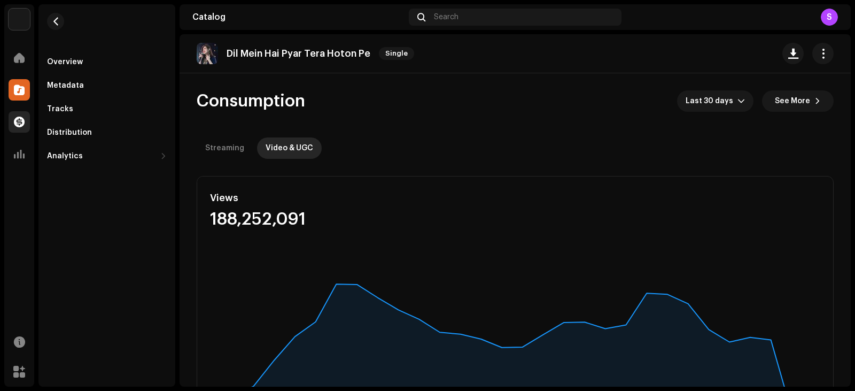
click at [21, 113] on div at bounding box center [19, 121] width 21 height 21
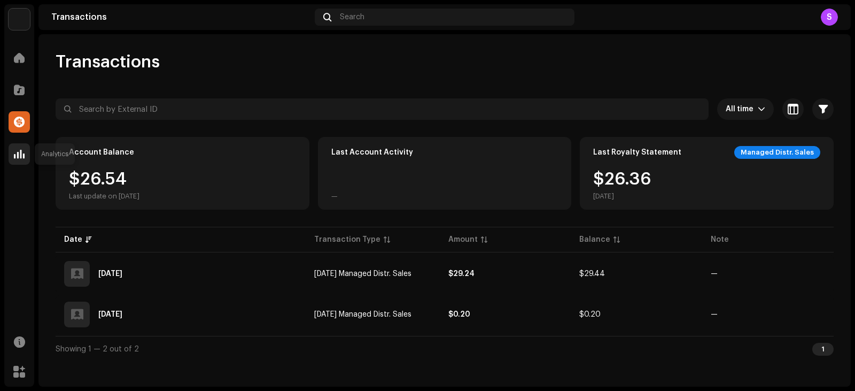
click at [22, 157] on span at bounding box center [19, 154] width 11 height 9
click at [18, 154] on span at bounding box center [19, 154] width 11 height 9
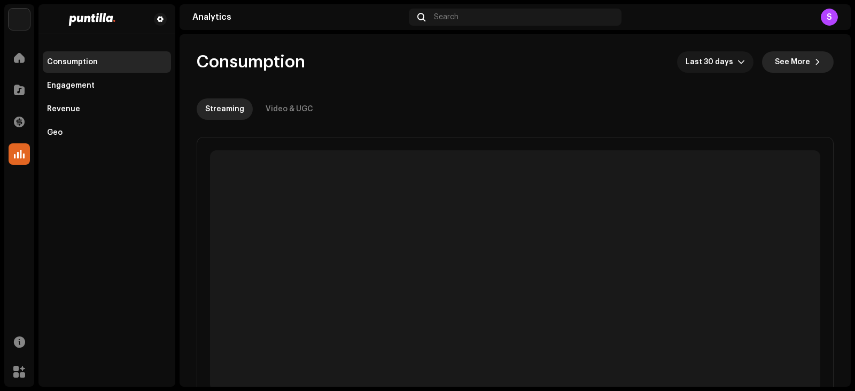
click at [788, 61] on span "See More" at bounding box center [792, 61] width 35 height 21
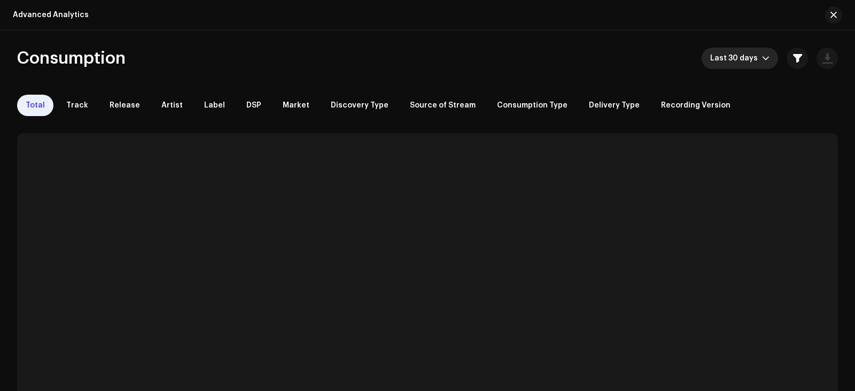
click at [751, 60] on span "Last 30 days" at bounding box center [736, 58] width 52 height 21
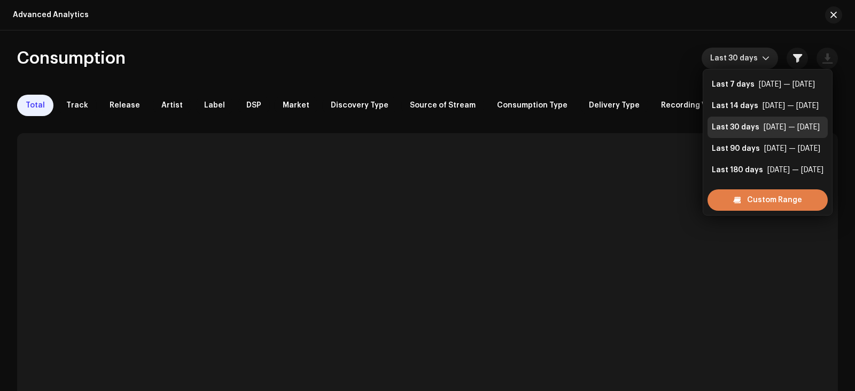
scroll to position [17, 0]
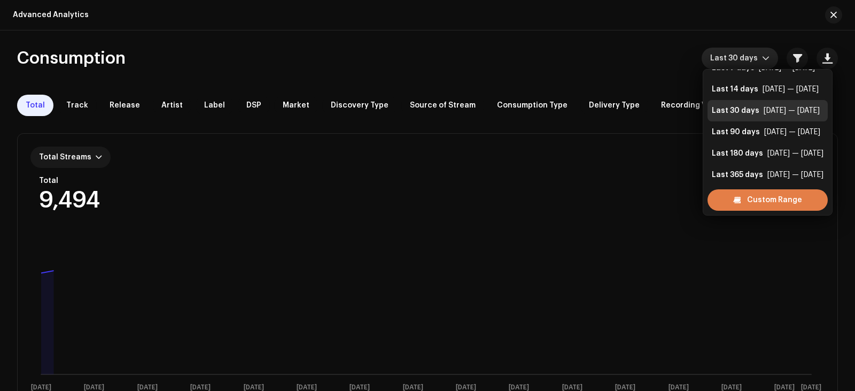
click at [779, 199] on span "Custom Range" at bounding box center [774, 199] width 55 height 21
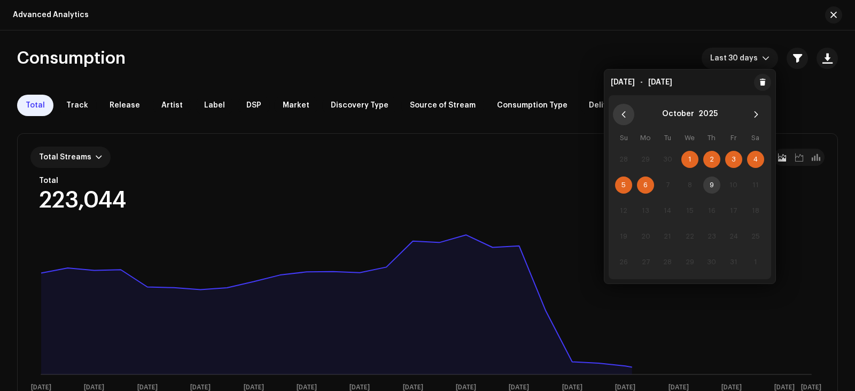
click at [625, 111] on icon "Previous Month" at bounding box center [623, 114] width 4 height 6
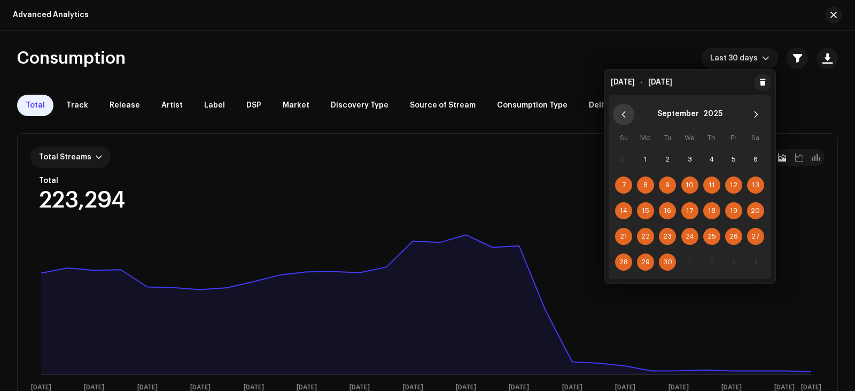
click at [625, 111] on icon "Previous Month" at bounding box center [623, 114] width 7 height 7
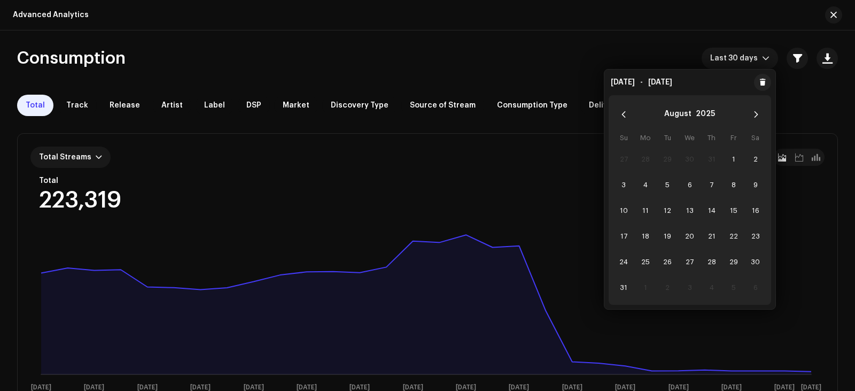
click at [625, 111] on icon "Previous Month" at bounding box center [623, 114] width 7 height 7
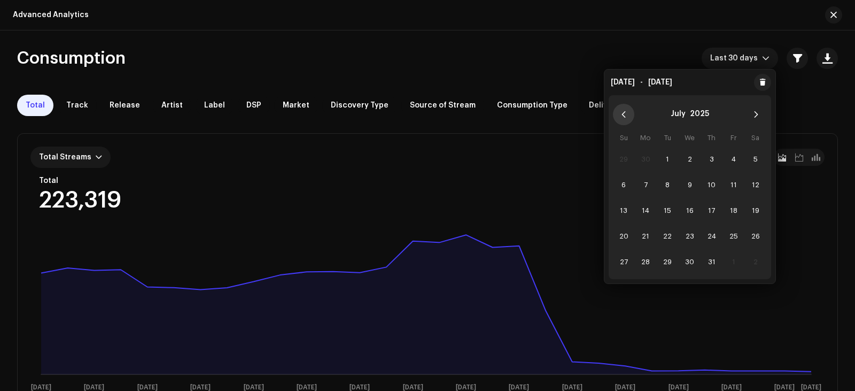
click at [618, 110] on button "Previous Month" at bounding box center [623, 114] width 21 height 21
click at [624, 107] on button "Previous Month" at bounding box center [623, 114] width 21 height 21
click at [509, 52] on div "Consumption Last 30 days" at bounding box center [427, 58] width 821 height 21
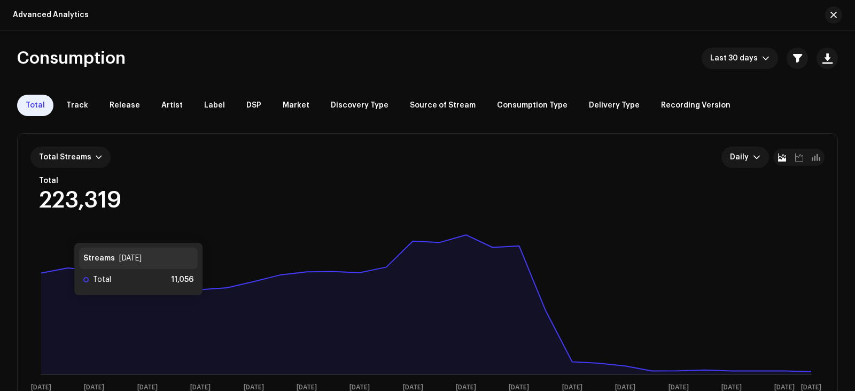
scroll to position [0, 0]
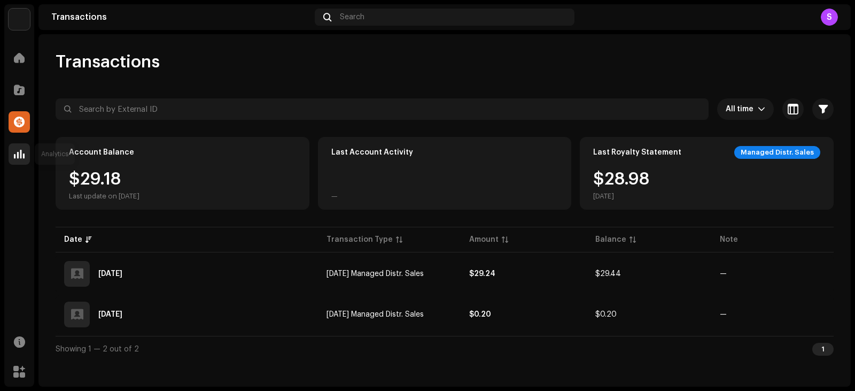
click at [22, 158] on span at bounding box center [19, 154] width 11 height 9
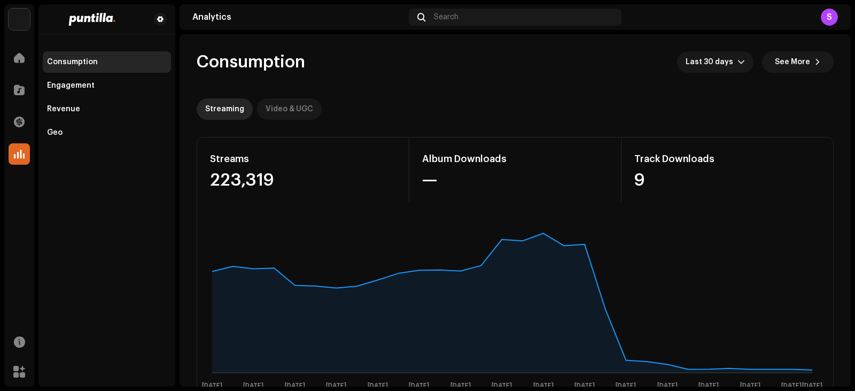
click at [303, 106] on div "Video & UGC" at bounding box center [290, 108] width 48 height 21
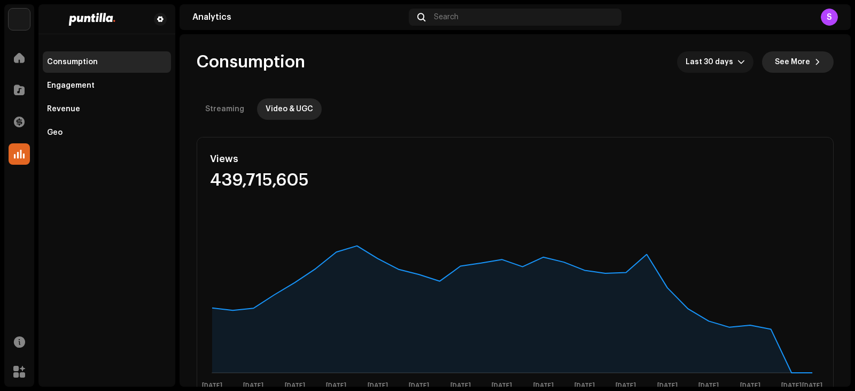
click at [799, 64] on span "See More" at bounding box center [792, 61] width 35 height 21
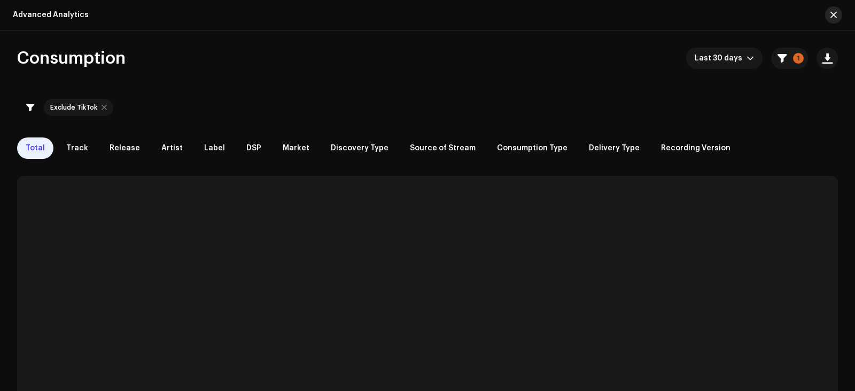
click at [830, 21] on button "button" at bounding box center [833, 14] width 17 height 17
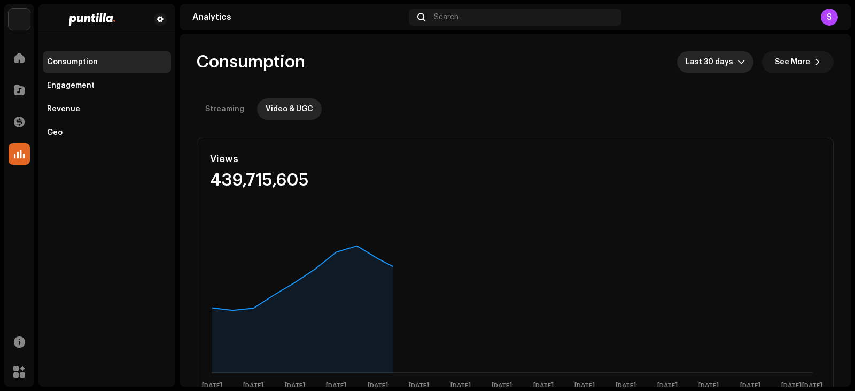
click at [711, 70] on span "Last 30 days" at bounding box center [711, 61] width 52 height 21
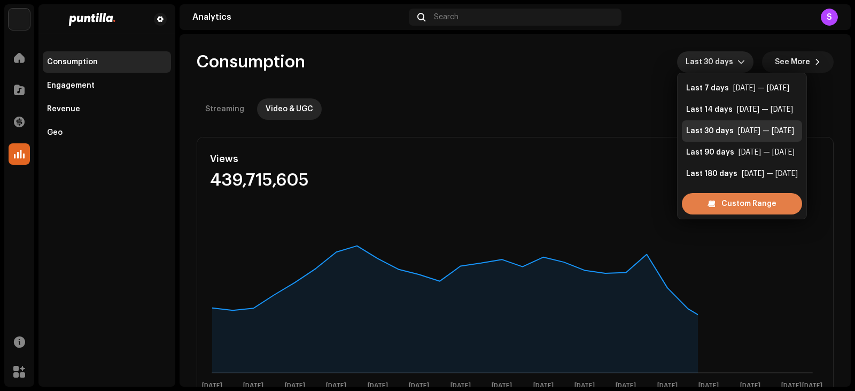
scroll to position [17, 0]
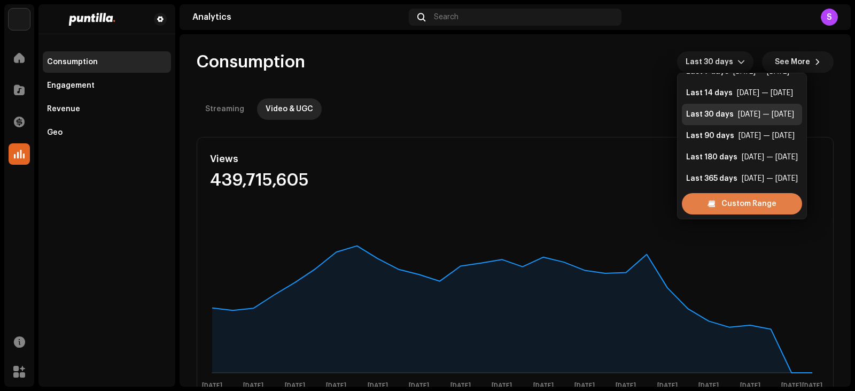
click at [737, 194] on span "Custom Range" at bounding box center [748, 203] width 55 height 21
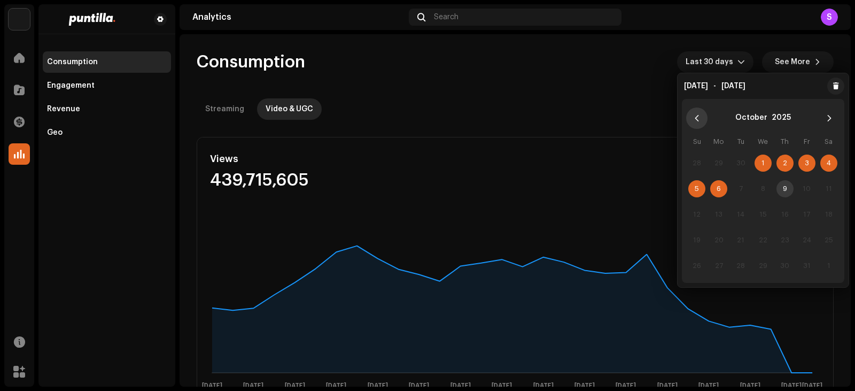
click at [702, 120] on button "Previous Month" at bounding box center [696, 117] width 21 height 21
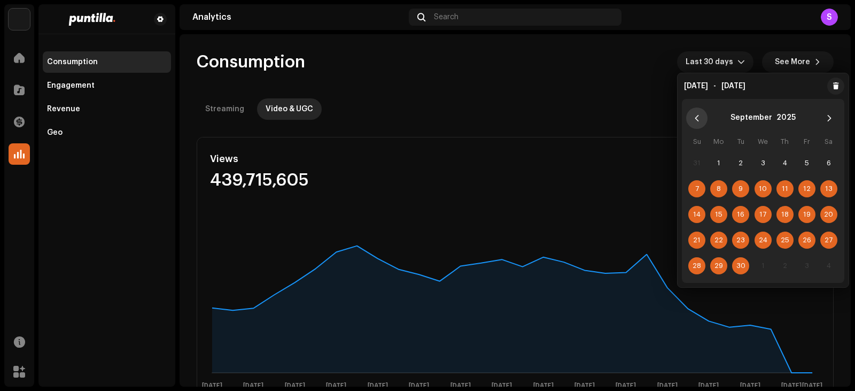
click at [702, 120] on button "Previous Month" at bounding box center [696, 117] width 21 height 21
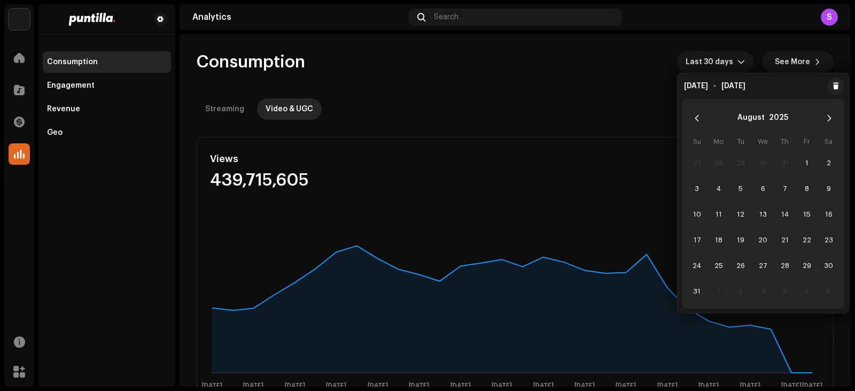
click at [702, 120] on button "Previous Month" at bounding box center [696, 117] width 21 height 21
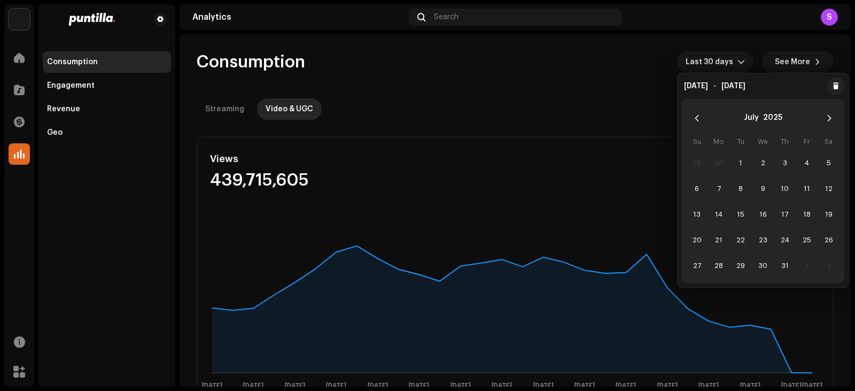
click at [702, 120] on button "Previous Month" at bounding box center [696, 117] width 21 height 21
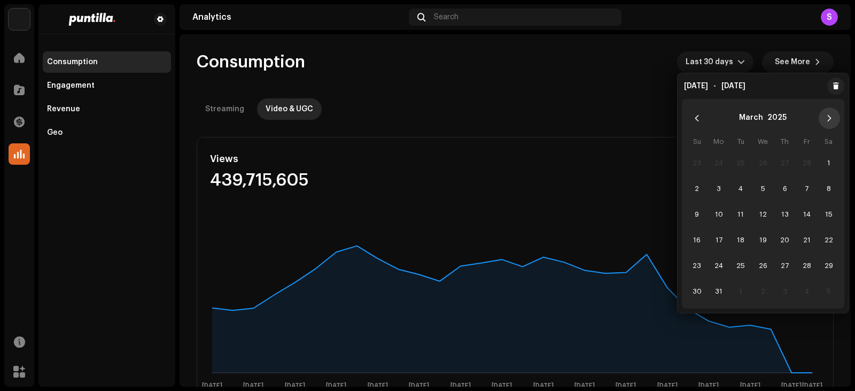
click at [830, 110] on button "Next Month" at bounding box center [829, 117] width 21 height 21
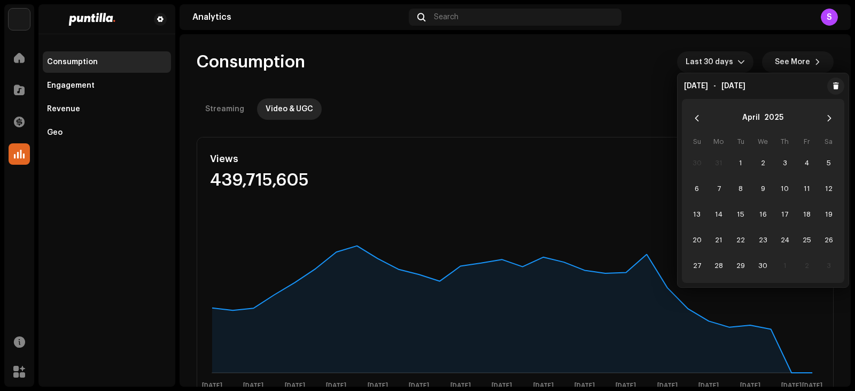
click at [830, 110] on button "Next Month" at bounding box center [829, 117] width 21 height 21
click at [686, 113] on p-button "Choose Date" at bounding box center [696, 117] width 21 height 21
click at [693, 118] on icon "Previous Month" at bounding box center [696, 117] width 7 height 7
click at [830, 114] on icon "Next Month" at bounding box center [828, 117] width 7 height 7
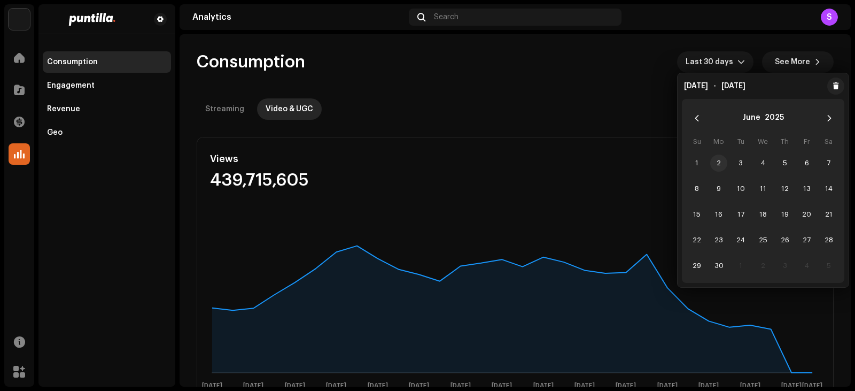
drag, startPoint x: 695, startPoint y: 157, endPoint x: 713, endPoint y: 155, distance: 18.3
click at [696, 157] on span "1" at bounding box center [696, 162] width 17 height 17
click at [828, 112] on button "Next Month" at bounding box center [829, 117] width 21 height 21
click at [783, 266] on span "31" at bounding box center [784, 265] width 17 height 17
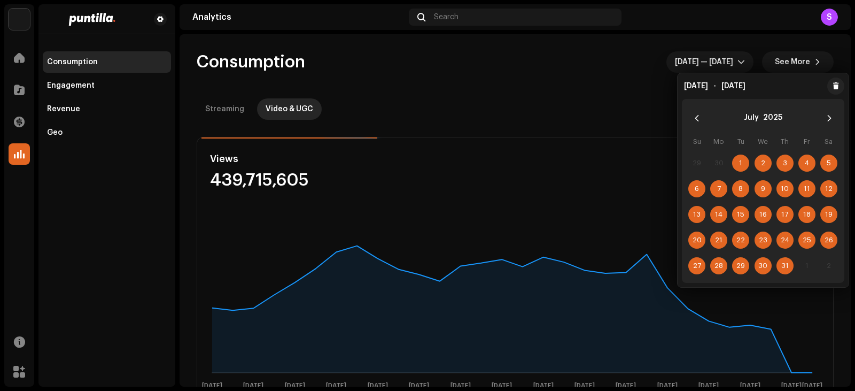
click at [639, 40] on re-o-consumption-dashboard-header "Consumption [DATE] — [DATE] See More Streaming Video & UGC" at bounding box center [515, 81] width 637 height 94
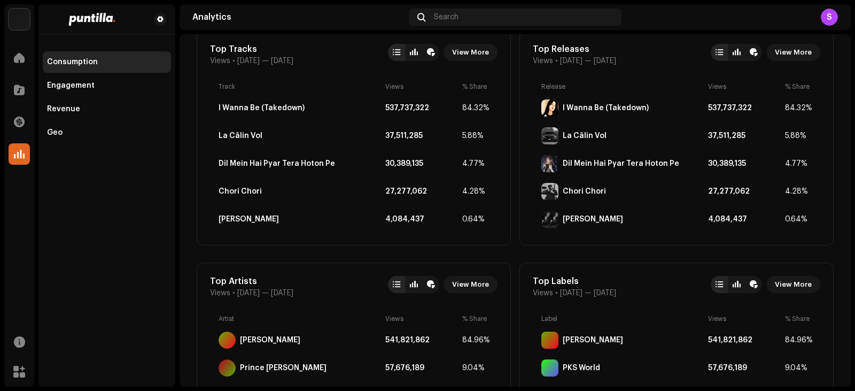
scroll to position [346, 0]
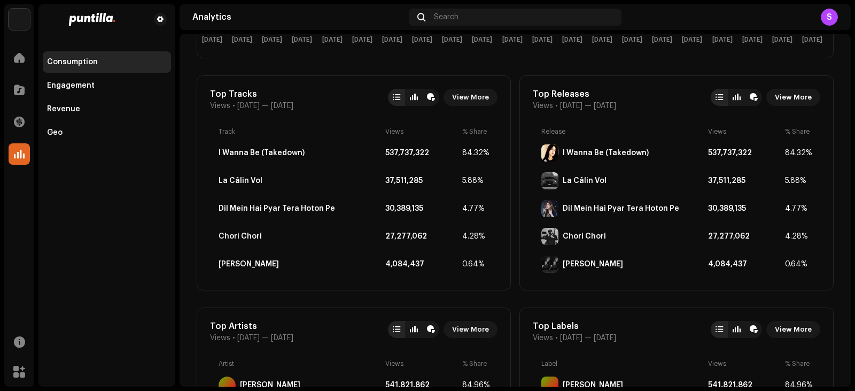
drag, startPoint x: 583, startPoint y: 180, endPoint x: 528, endPoint y: 295, distance: 128.3
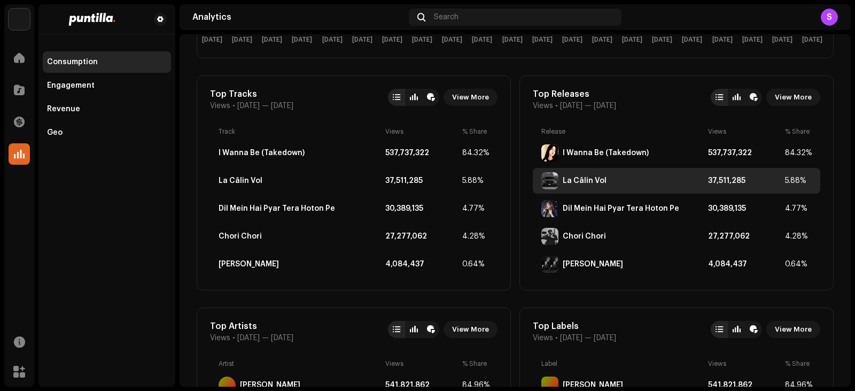
click at [589, 177] on div "La Câlin Vol" at bounding box center [585, 180] width 44 height 9
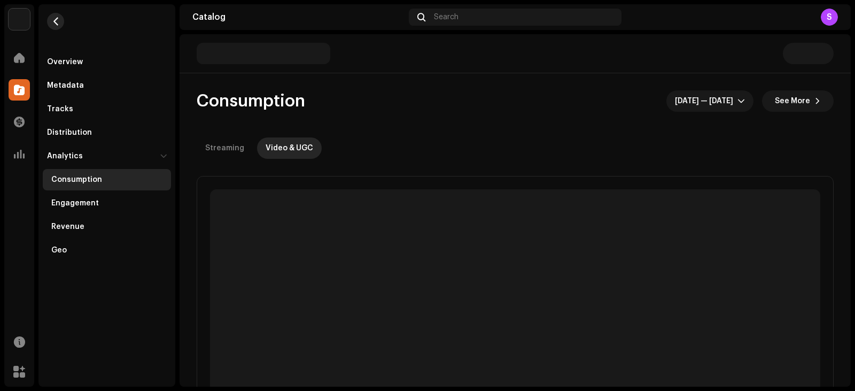
click at [60, 23] on button "button" at bounding box center [55, 21] width 17 height 17
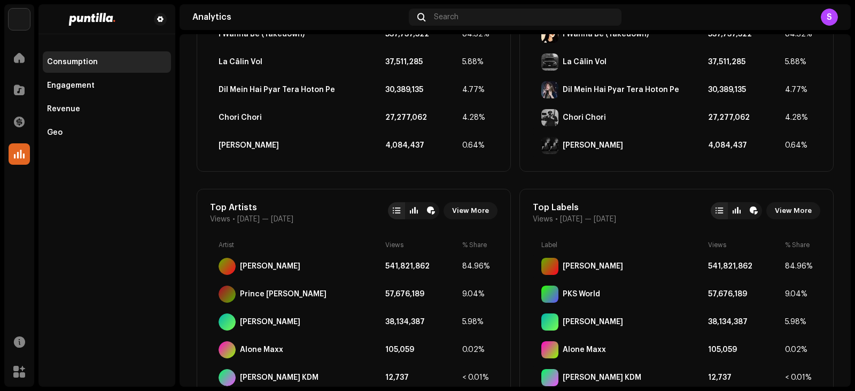
scroll to position [311, 0]
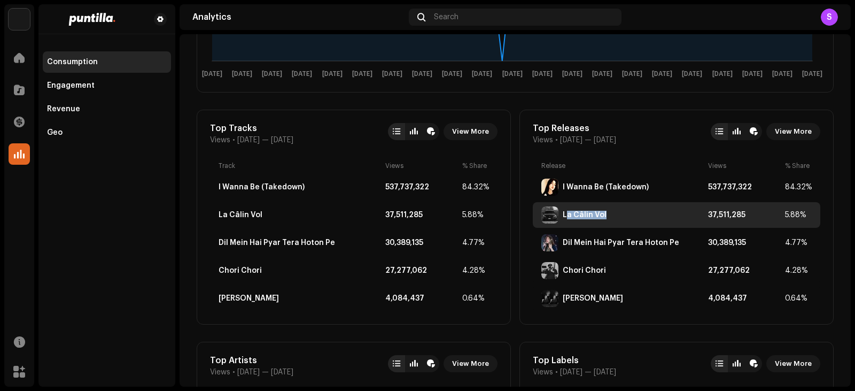
drag, startPoint x: 643, startPoint y: 218, endPoint x: 562, endPoint y: 214, distance: 80.8
click at [562, 214] on div "La Câlin Vol" at bounding box center [622, 214] width 162 height 17
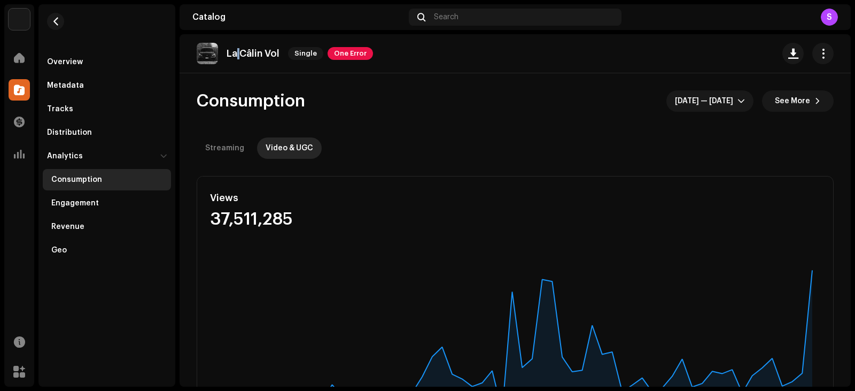
click at [239, 44] on div "La Câlin Vol Single One Error" at bounding box center [285, 53] width 176 height 21
click at [27, 50] on div at bounding box center [19, 57] width 21 height 21
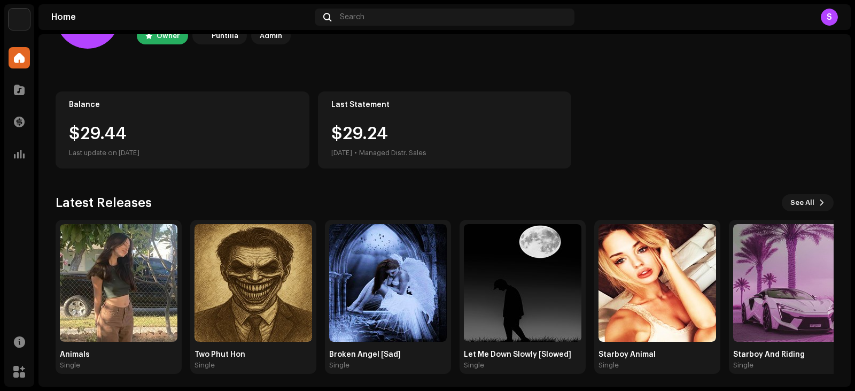
scroll to position [71, 0]
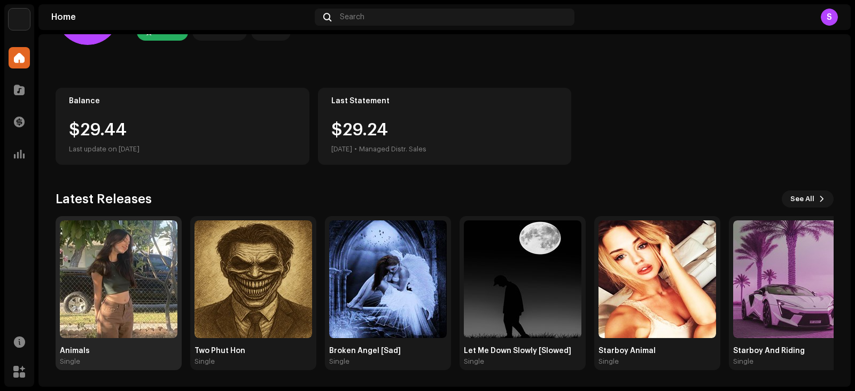
click at [99, 268] on img at bounding box center [119, 279] width 118 height 118
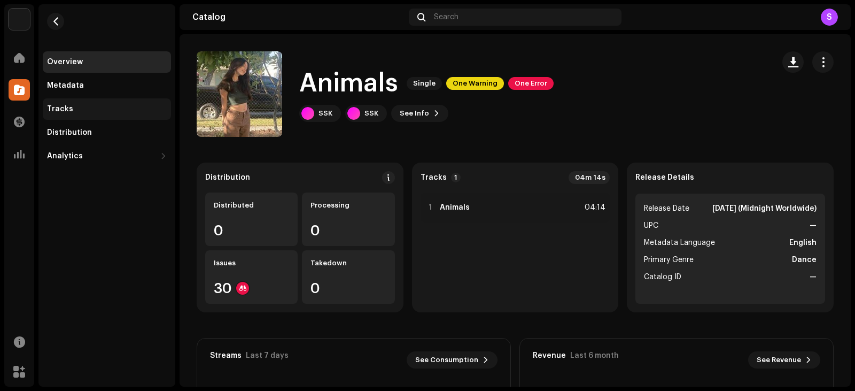
click at [87, 109] on div "Tracks" at bounding box center [107, 109] width 120 height 9
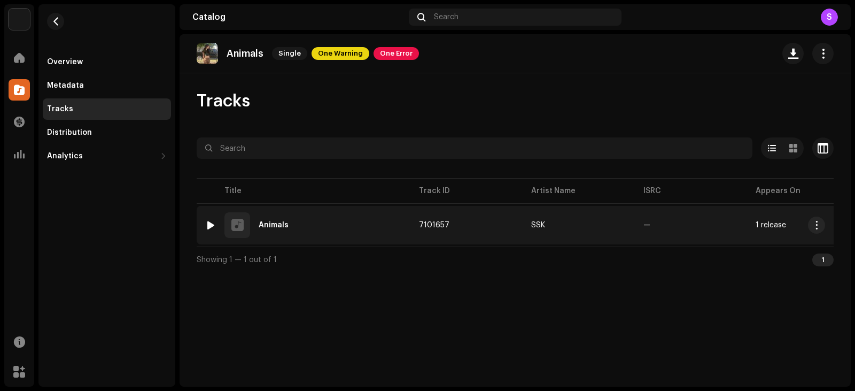
click at [254, 222] on div "1 Animals" at bounding box center [303, 225] width 197 height 26
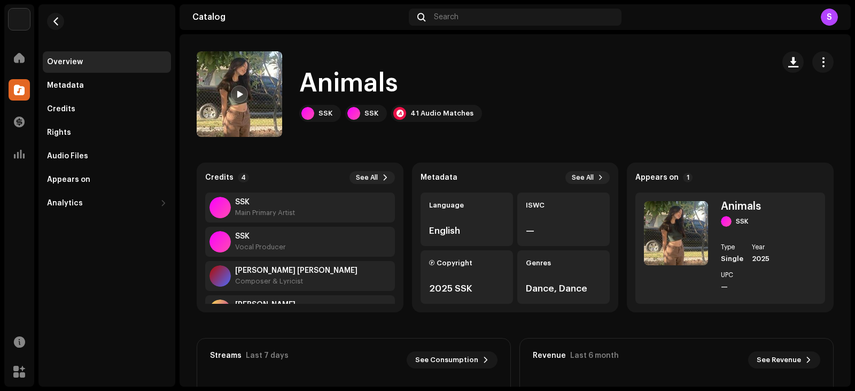
click at [240, 96] on span at bounding box center [239, 94] width 6 height 9
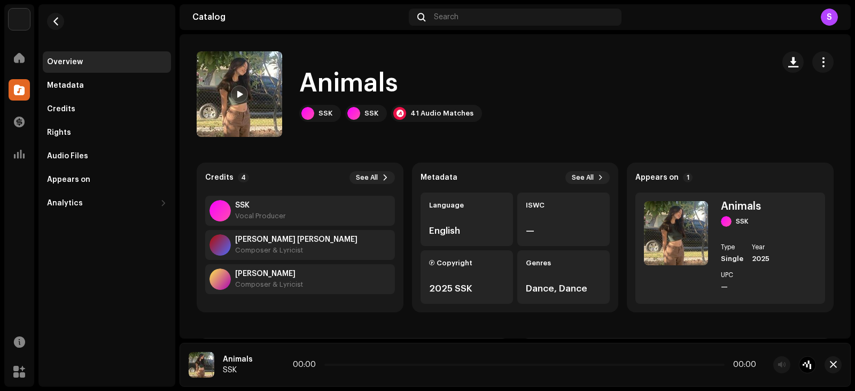
scroll to position [34, 0]
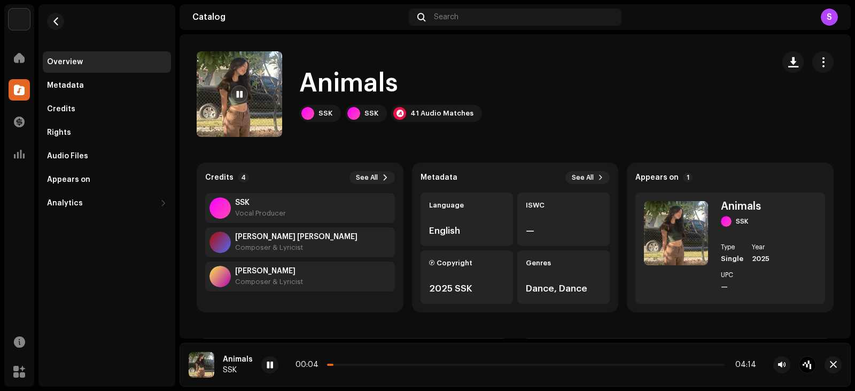
click at [113, 301] on div "Overview Metadata Credits Rights Audio Files Appears on Analytics Consumption E…" at bounding box center [106, 195] width 137 height 382
click at [154, 331] on div "Overview Metadata Credits Rights Audio Files Appears on Analytics Consumption E…" at bounding box center [106, 195] width 137 height 382
click at [464, 118] on div "41 Audio Matches" at bounding box center [436, 113] width 91 height 17
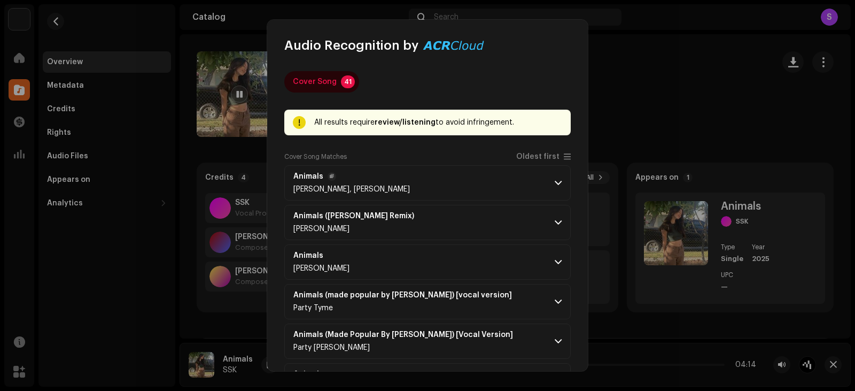
click at [556, 181] on span at bounding box center [558, 182] width 7 height 9
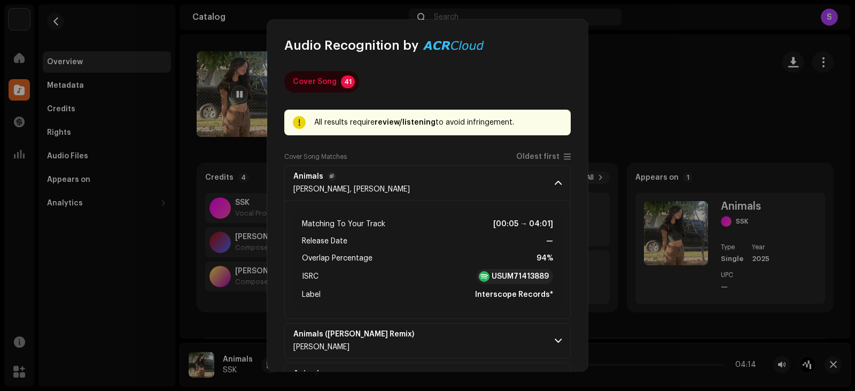
click at [555, 179] on span at bounding box center [558, 182] width 7 height 9
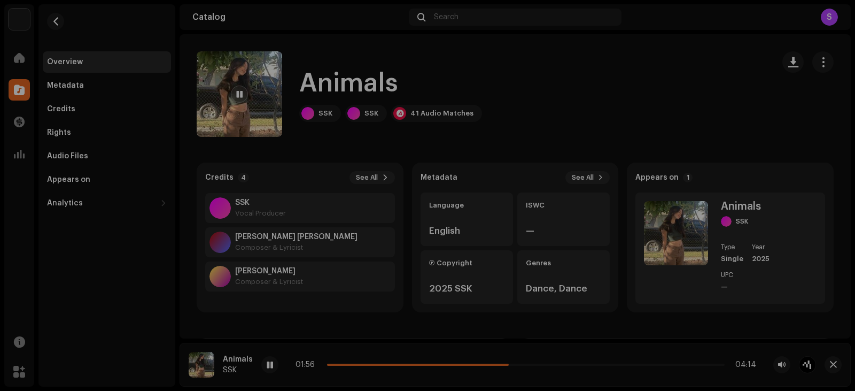
scroll to position [2318, 0]
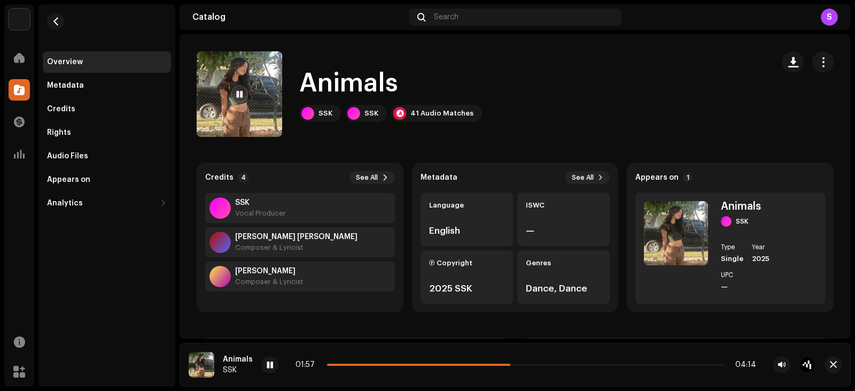
drag, startPoint x: 747, startPoint y: 110, endPoint x: 714, endPoint y: 107, distance: 33.3
click at [743, 110] on div "Audio Recognition by Cover Song 41 All results require review/listening to avoi…" at bounding box center [427, 195] width 855 height 391
click at [56, 27] on button "button" at bounding box center [55, 21] width 17 height 17
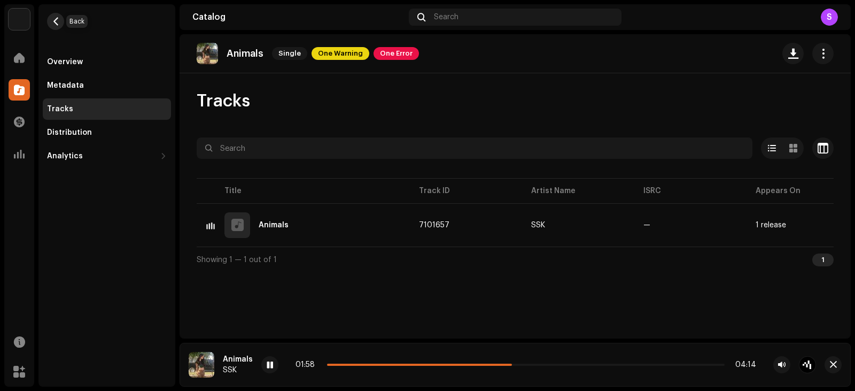
click at [60, 20] on button "button" at bounding box center [55, 21] width 17 height 17
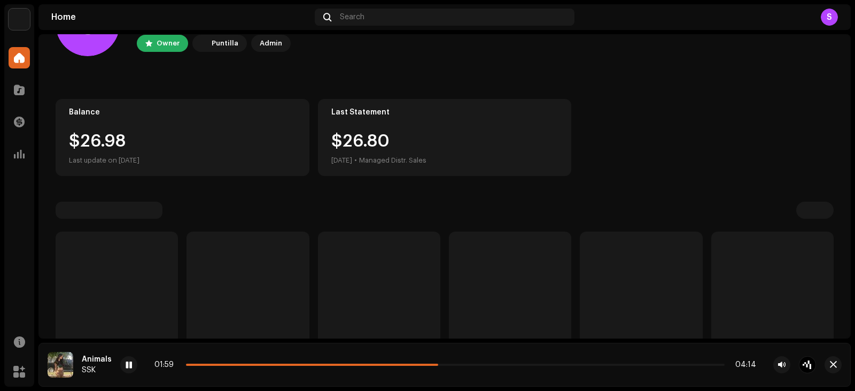
scroll to position [118, 0]
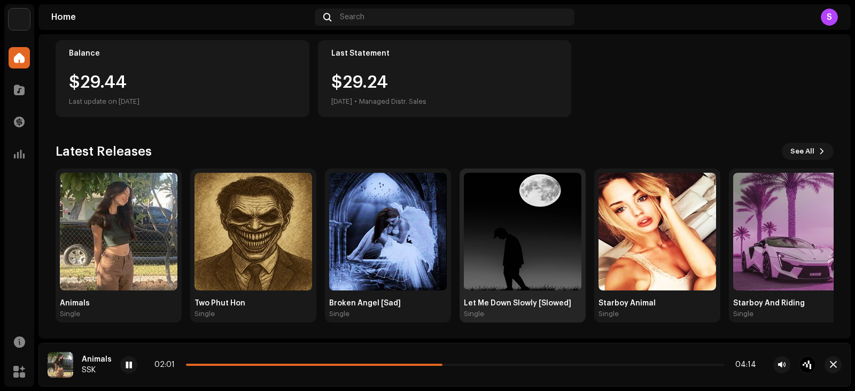
click at [539, 252] on img at bounding box center [523, 232] width 118 height 118
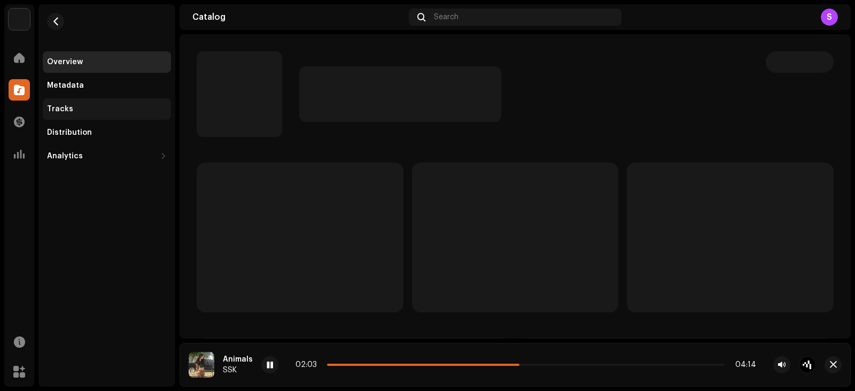
click at [91, 103] on div "Tracks" at bounding box center [107, 108] width 128 height 21
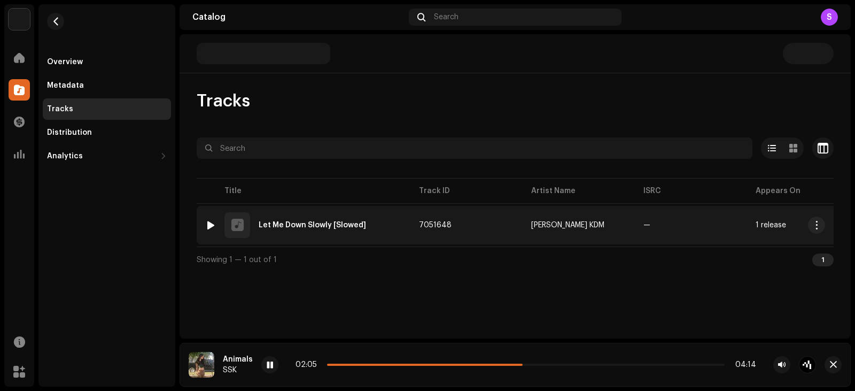
click at [232, 225] on div at bounding box center [237, 225] width 12 height 0
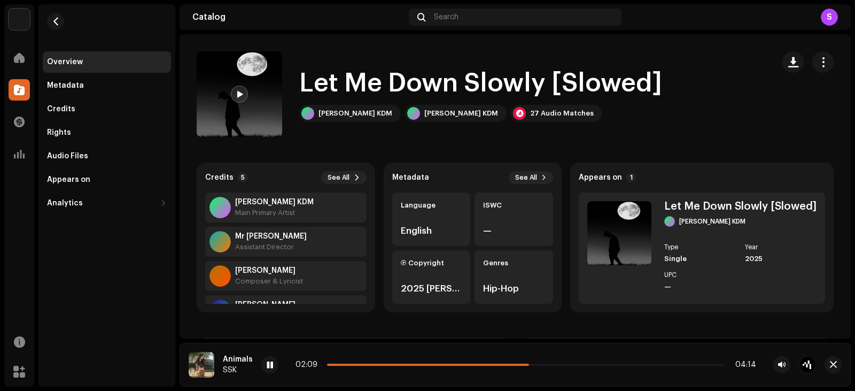
click at [239, 97] on span at bounding box center [239, 94] width 6 height 9
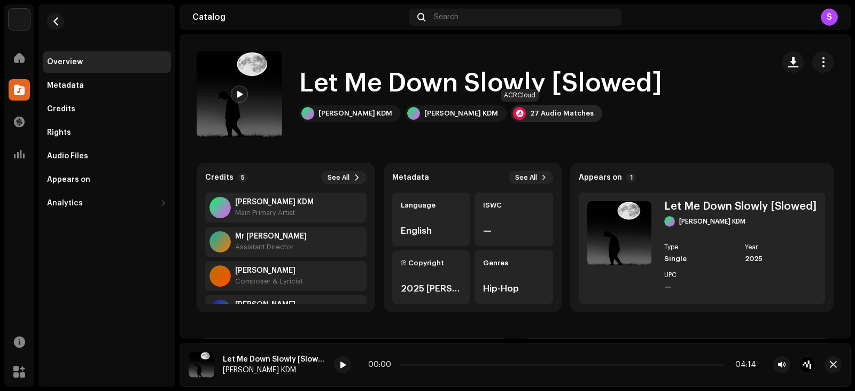
click at [540, 116] on div "27 Audio Matches" at bounding box center [562, 113] width 64 height 9
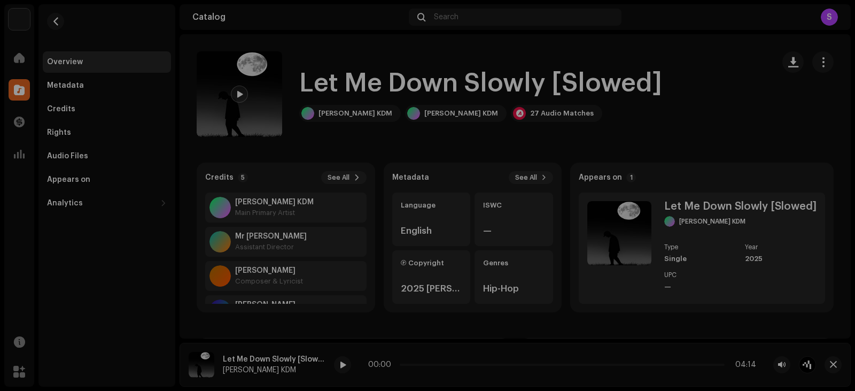
click at [726, 102] on div "Audio Recognition by Cover Song 27 All results require review/listening to avoi…" at bounding box center [427, 195] width 855 height 391
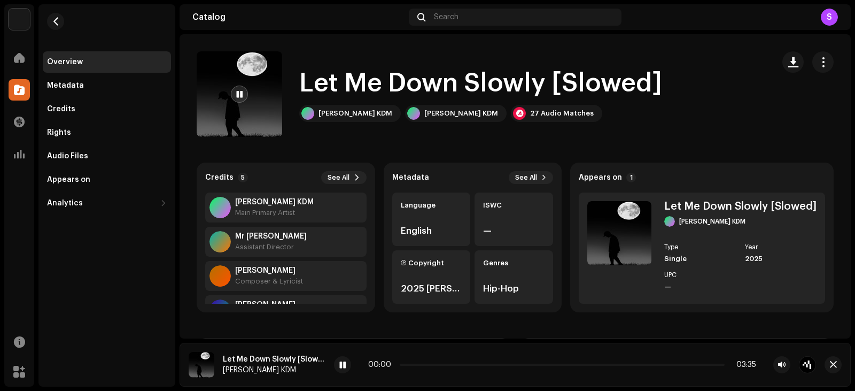
click at [238, 92] on span at bounding box center [239, 94] width 6 height 9
click at [56, 22] on span "button" at bounding box center [56, 21] width 8 height 9
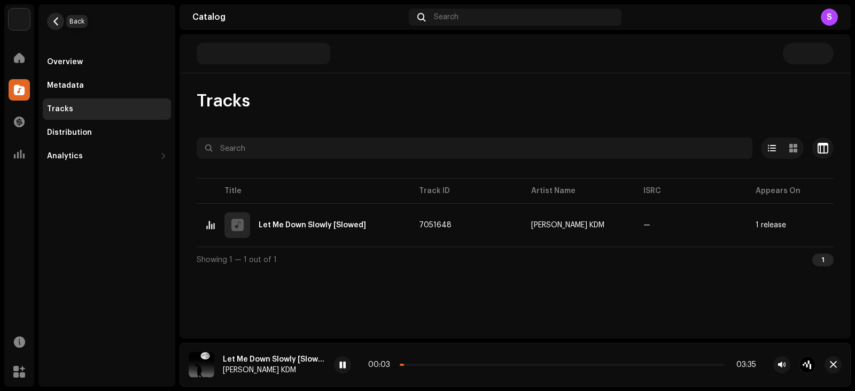
click at [56, 21] on span "button" at bounding box center [56, 21] width 8 height 9
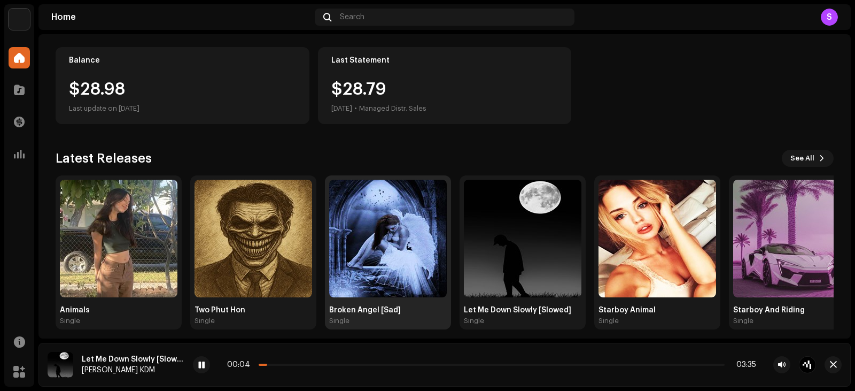
scroll to position [118, 0]
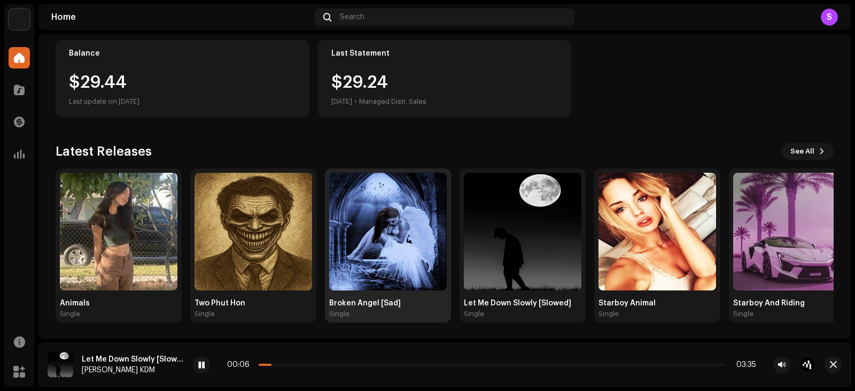
click at [373, 244] on img at bounding box center [388, 232] width 118 height 118
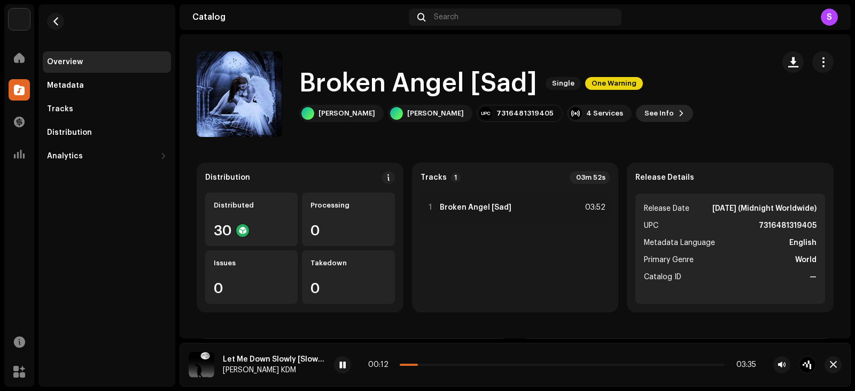
click at [644, 114] on span "See Info" at bounding box center [658, 113] width 29 height 21
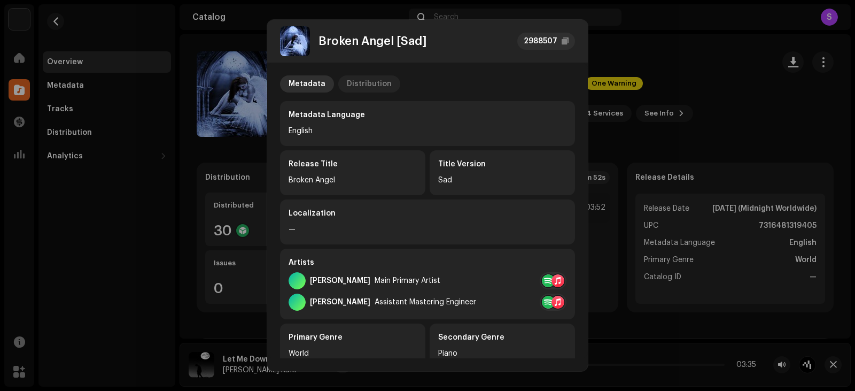
click at [355, 82] on div "Distribution" at bounding box center [369, 83] width 45 height 17
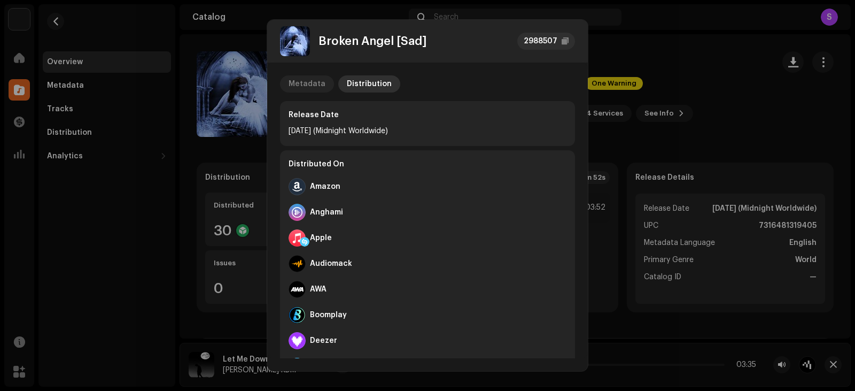
click at [305, 83] on div "Metadata" at bounding box center [307, 83] width 37 height 17
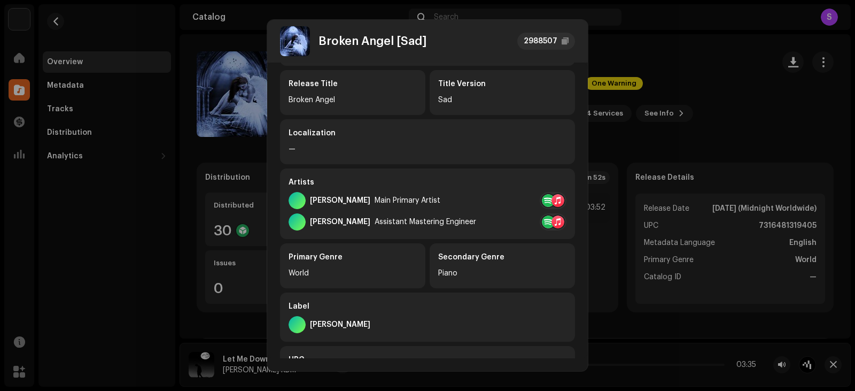
scroll to position [223, 0]
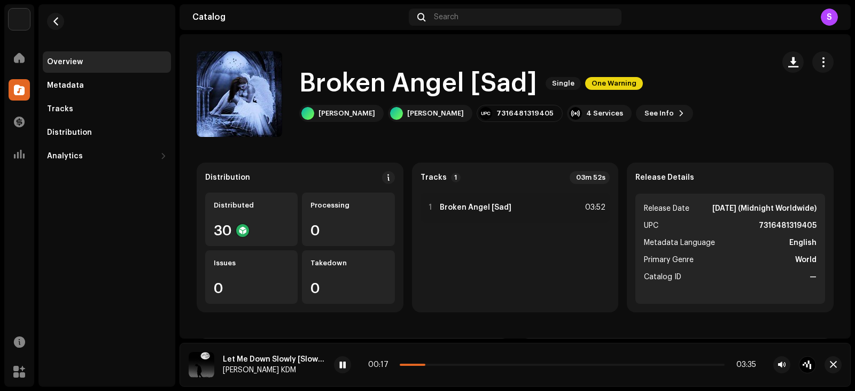
click at [660, 50] on div "Broken Angel [Sad] 2988507 Metadata Distribution Metadata Language English Rele…" at bounding box center [427, 195] width 855 height 391
click at [109, 89] on div "Metadata" at bounding box center [107, 85] width 120 height 9
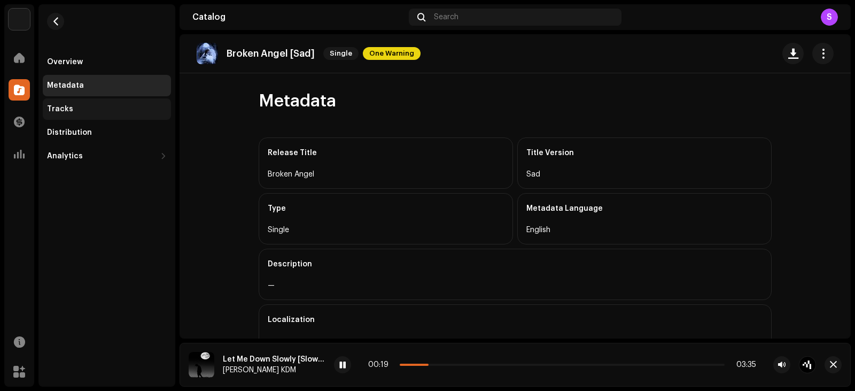
click at [99, 104] on div "Tracks" at bounding box center [107, 108] width 128 height 21
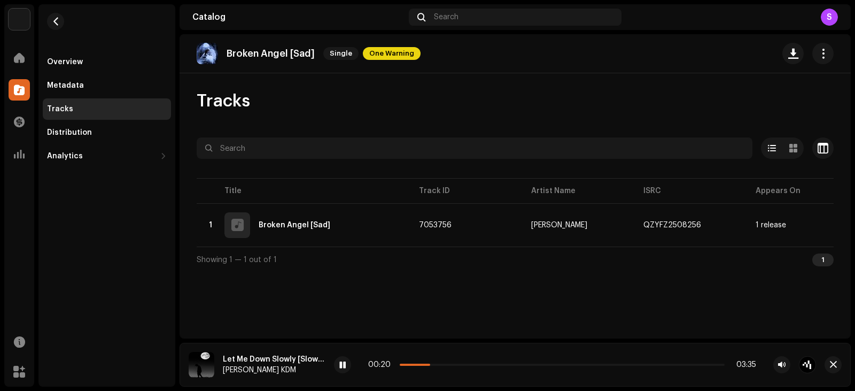
scroll to position [0, 250]
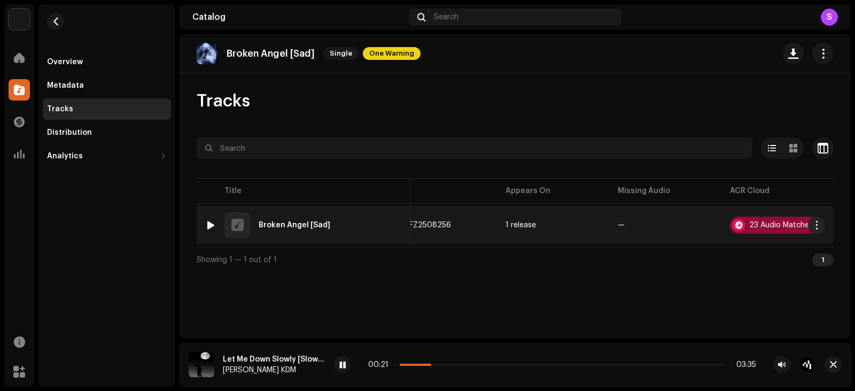
click at [758, 227] on div "23 Audio Matches" at bounding box center [781, 224] width 64 height 7
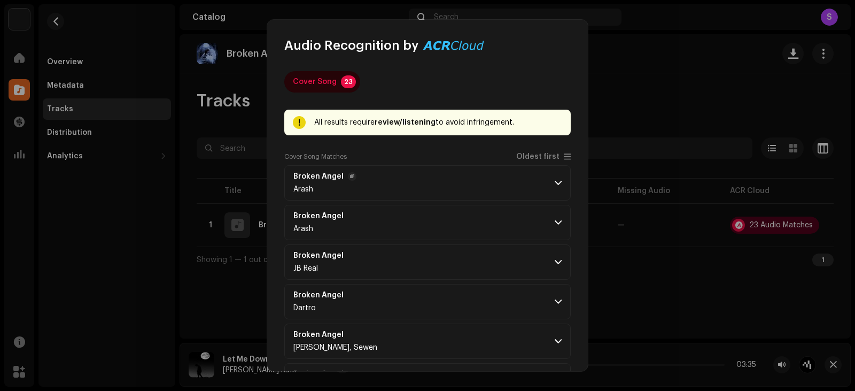
click at [465, 176] on p-accordion-header "Broken Angel Arash" at bounding box center [427, 182] width 286 height 35
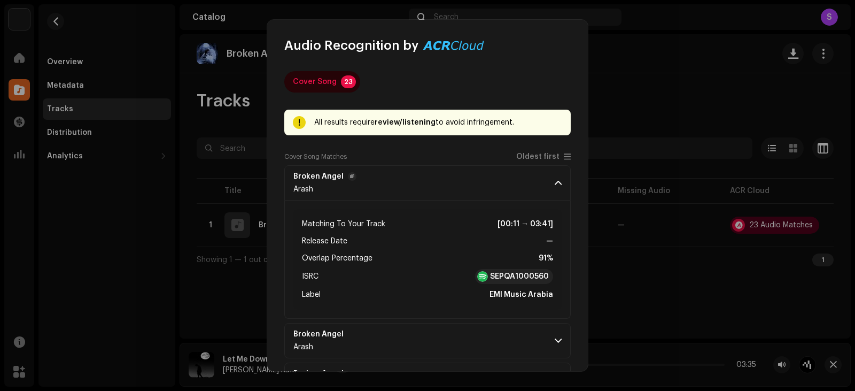
click at [465, 176] on p-accordion-header "Broken Angel Arash" at bounding box center [427, 182] width 286 height 35
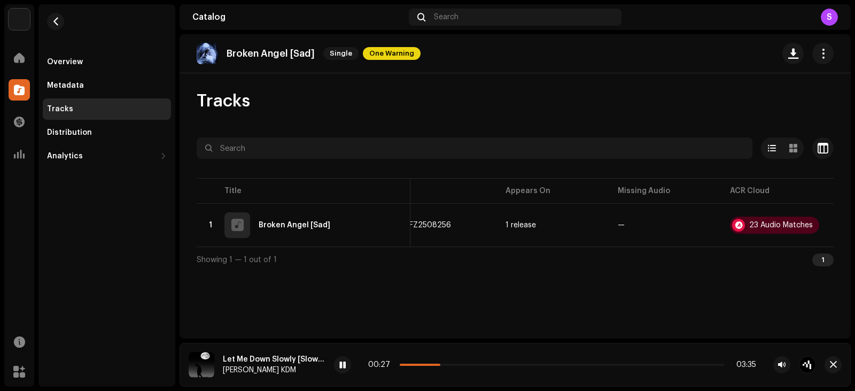
click at [681, 115] on div "Audio Recognition by Cover Song 23 All results require review/listening to avoi…" at bounding box center [427, 195] width 855 height 391
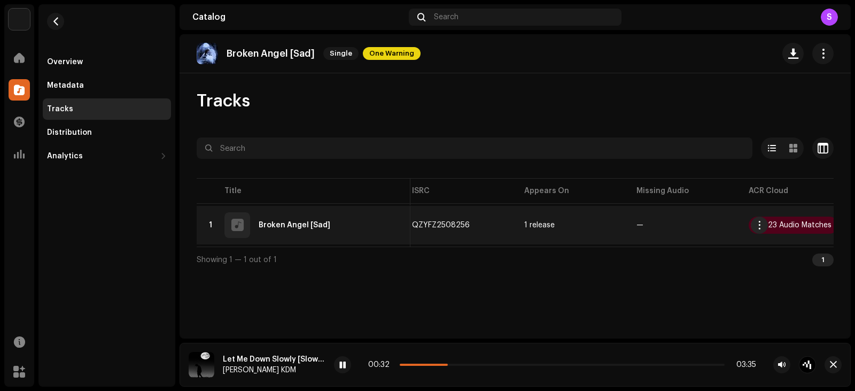
scroll to position [0, 174]
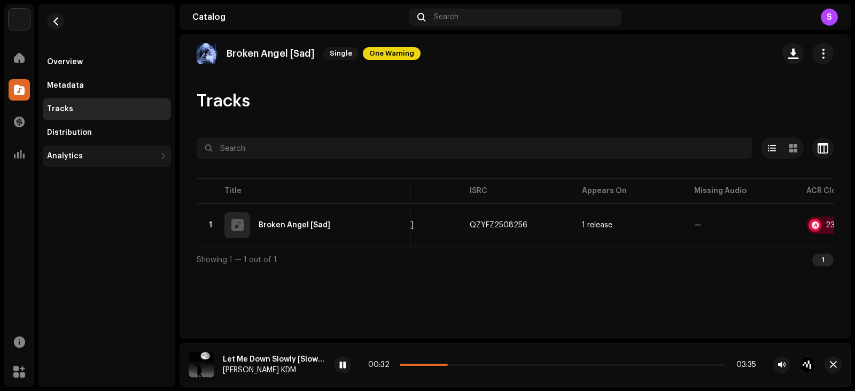
click at [90, 159] on div "Analytics" at bounding box center [101, 156] width 109 height 9
click at [93, 176] on div "Consumption" at bounding box center [76, 179] width 51 height 9
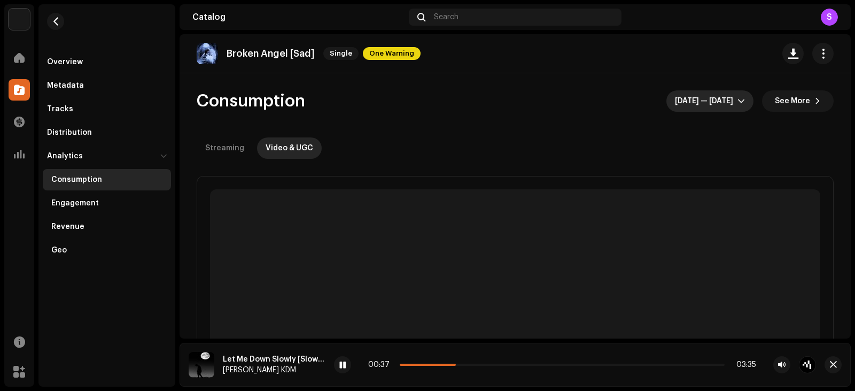
click at [737, 97] on icon "dropdown trigger" at bounding box center [740, 100] width 7 height 7
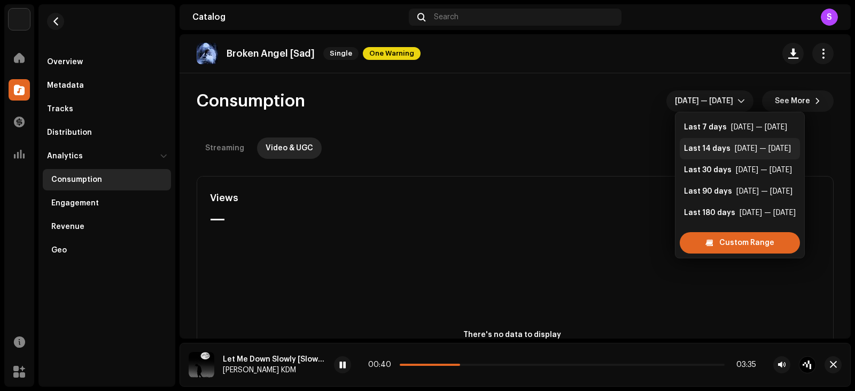
click at [745, 143] on div "[DATE] — [DATE]" at bounding box center [763, 148] width 56 height 11
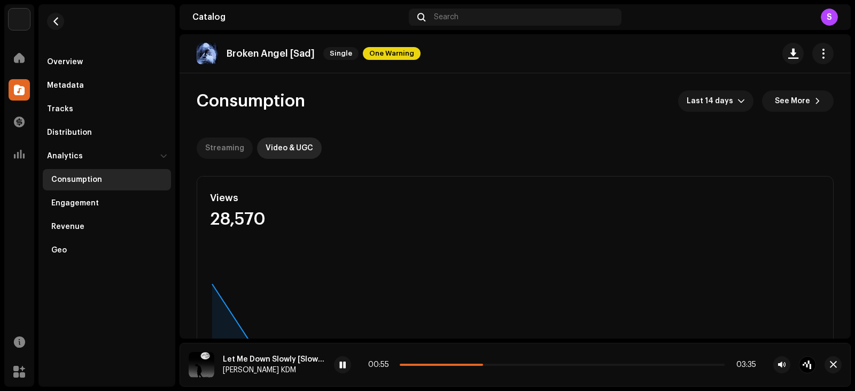
click at [212, 156] on div "Streaming" at bounding box center [224, 147] width 39 height 21
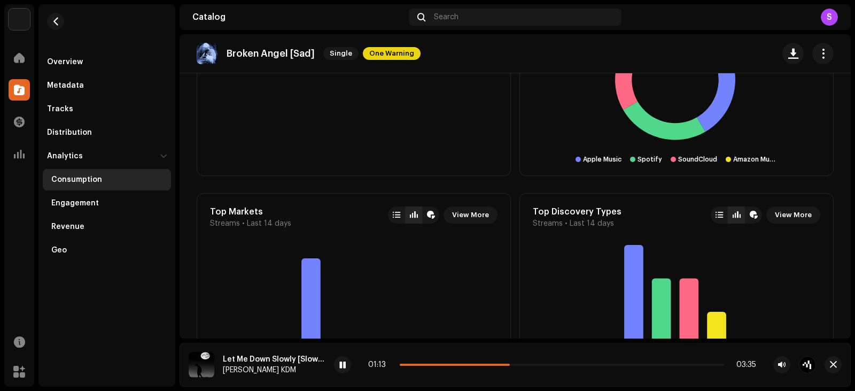
scroll to position [846, 0]
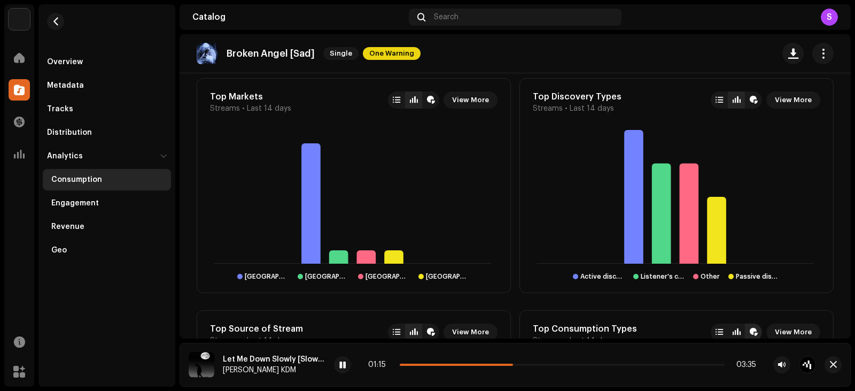
click at [178, 256] on div "Setup Music Home Catalog Transactions Analytics Resources Marketplace Overview …" at bounding box center [427, 195] width 855 height 391
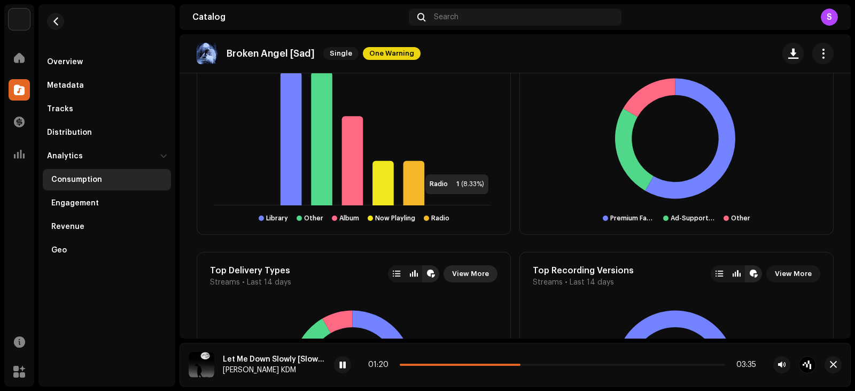
scroll to position [1278, 0]
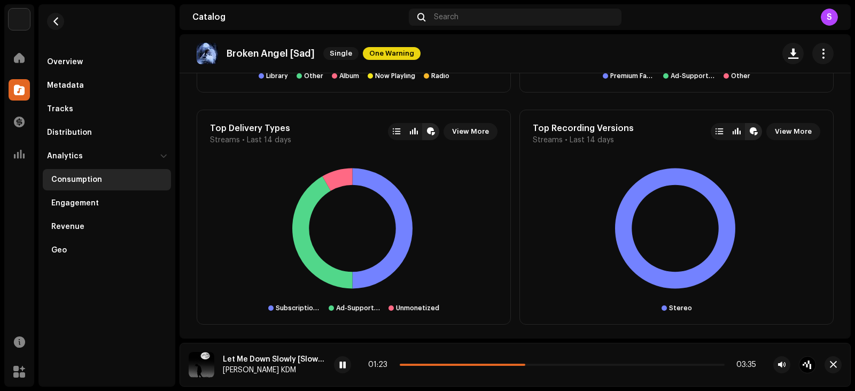
click at [175, 258] on div "Setup Music Home Catalog Transactions Analytics Resources Marketplace Overview …" at bounding box center [427, 195] width 855 height 391
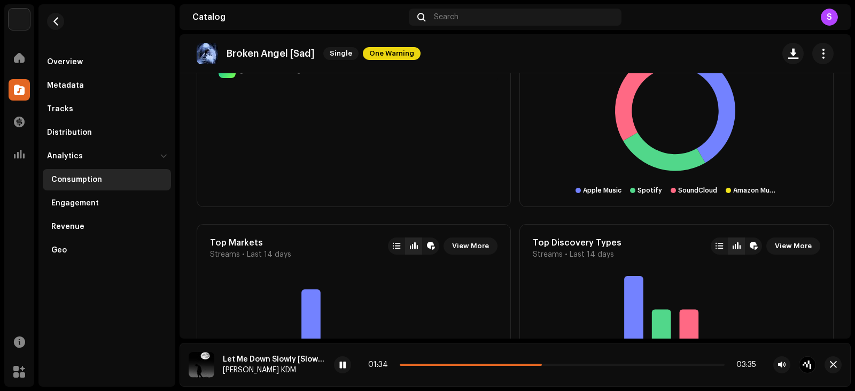
scroll to position [833, 0]
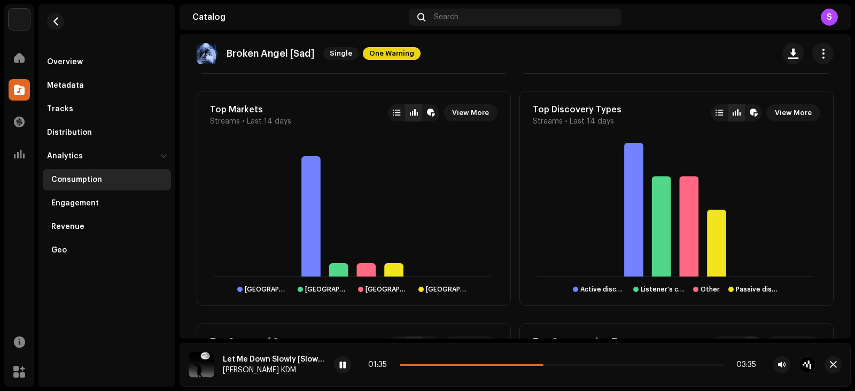
click at [192, 280] on div "Consumption Last 14 days See More Streaming Video & UGC Streams 12 Album Downlo…" at bounding box center [515, 13] width 671 height 1546
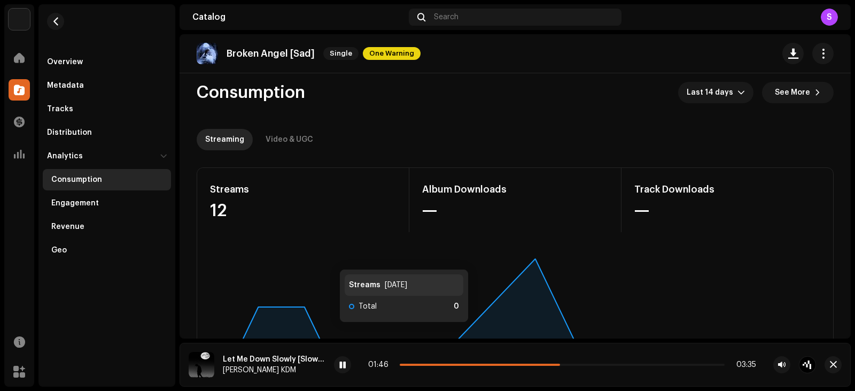
scroll to position [0, 0]
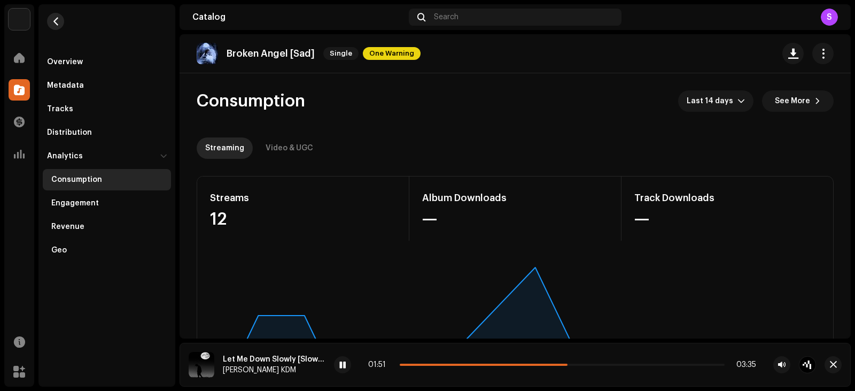
click at [47, 20] on button "button" at bounding box center [55, 21] width 17 height 17
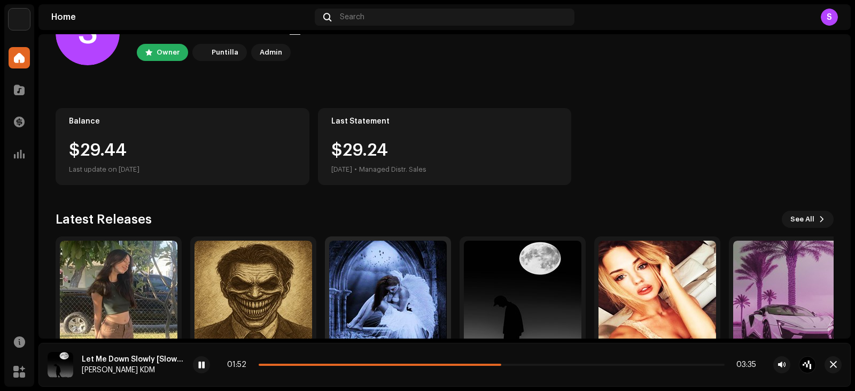
scroll to position [118, 0]
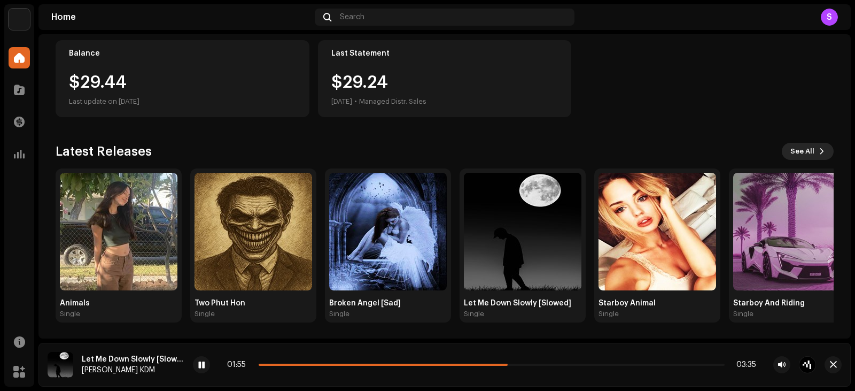
click at [809, 158] on button "See All" at bounding box center [808, 151] width 52 height 17
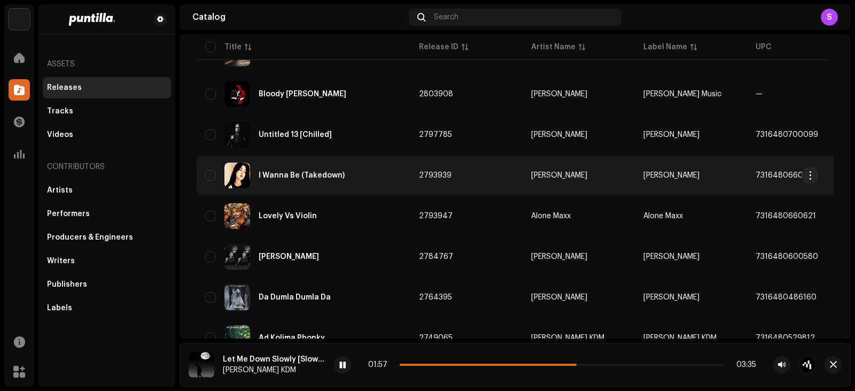
scroll to position [801, 0]
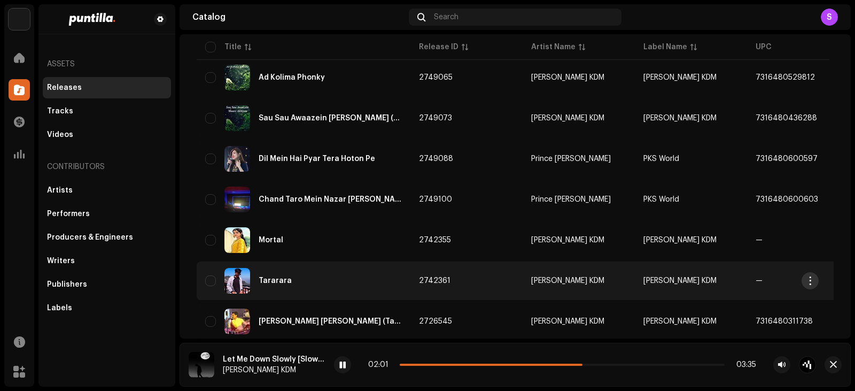
click at [811, 276] on span "button" at bounding box center [810, 280] width 8 height 9
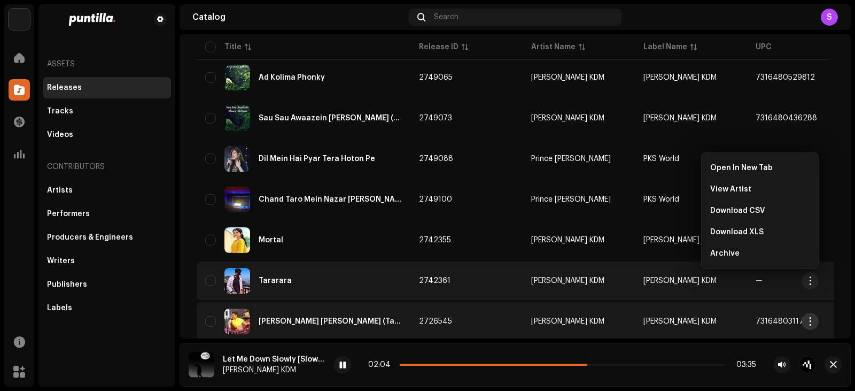
click at [809, 317] on span "button" at bounding box center [810, 321] width 8 height 9
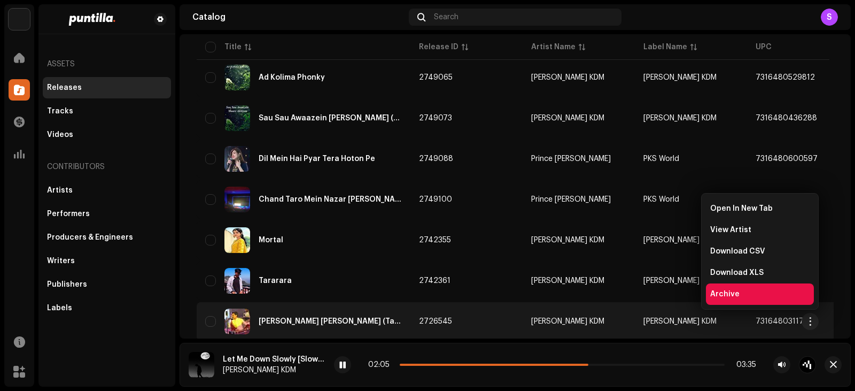
click at [765, 294] on div "Archive" at bounding box center [759, 294] width 99 height 9
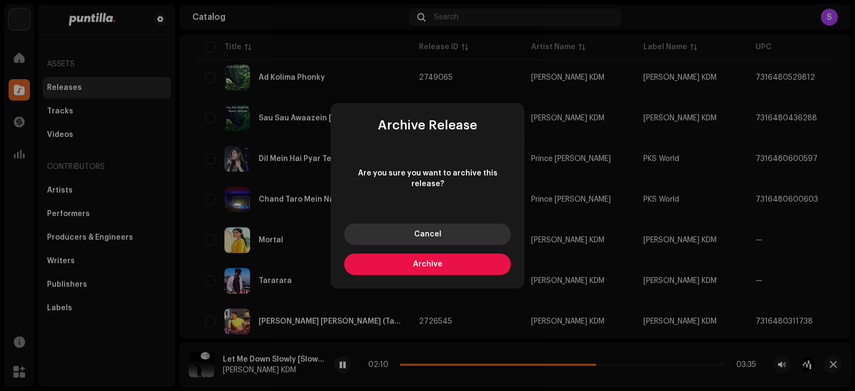
click at [484, 227] on button "Cancel" at bounding box center [427, 233] width 167 height 21
